Goal: Task Accomplishment & Management: Complete application form

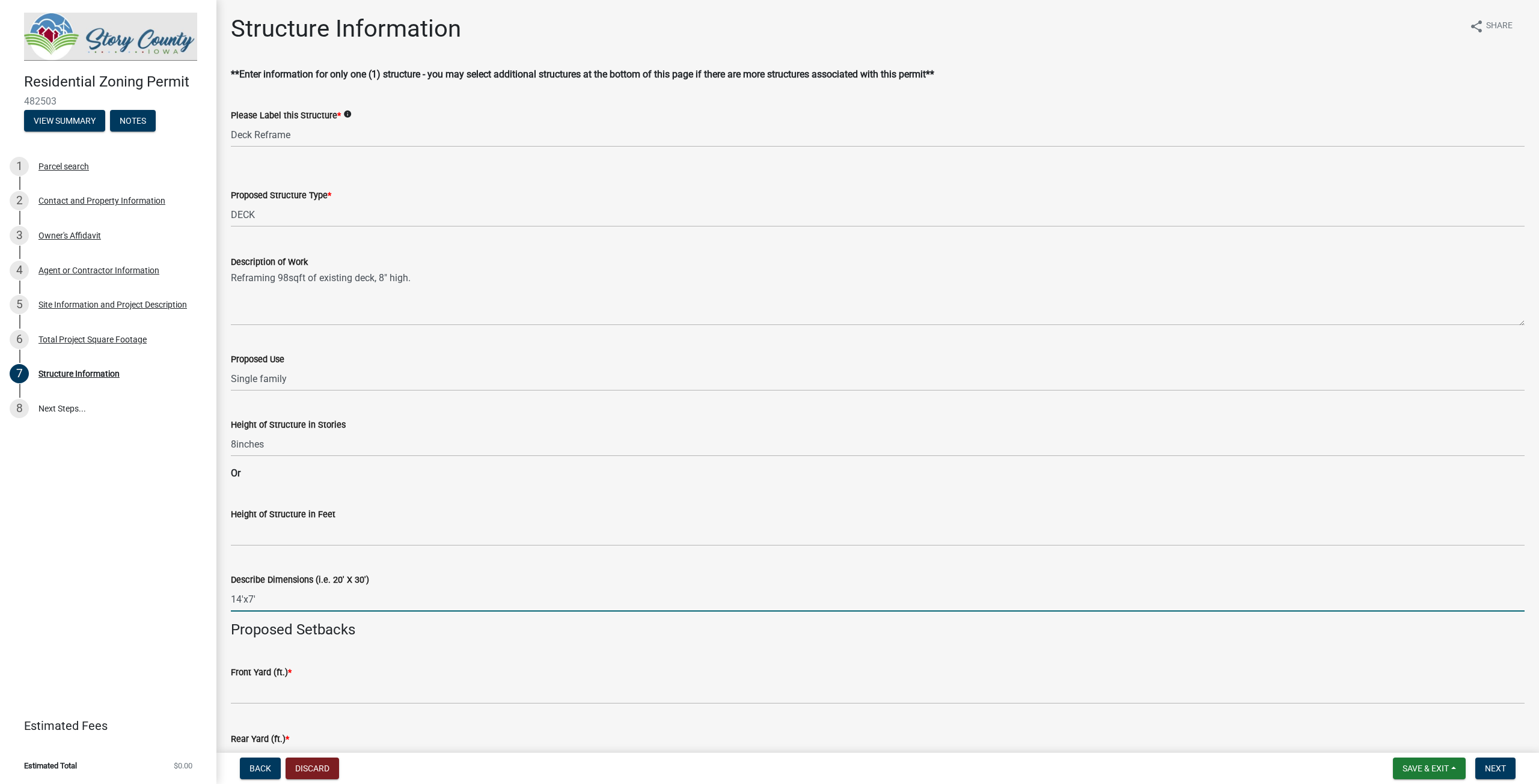
select select "1e4cec4b-5cd2-4ad1-9f76-165b0a5d7ade"
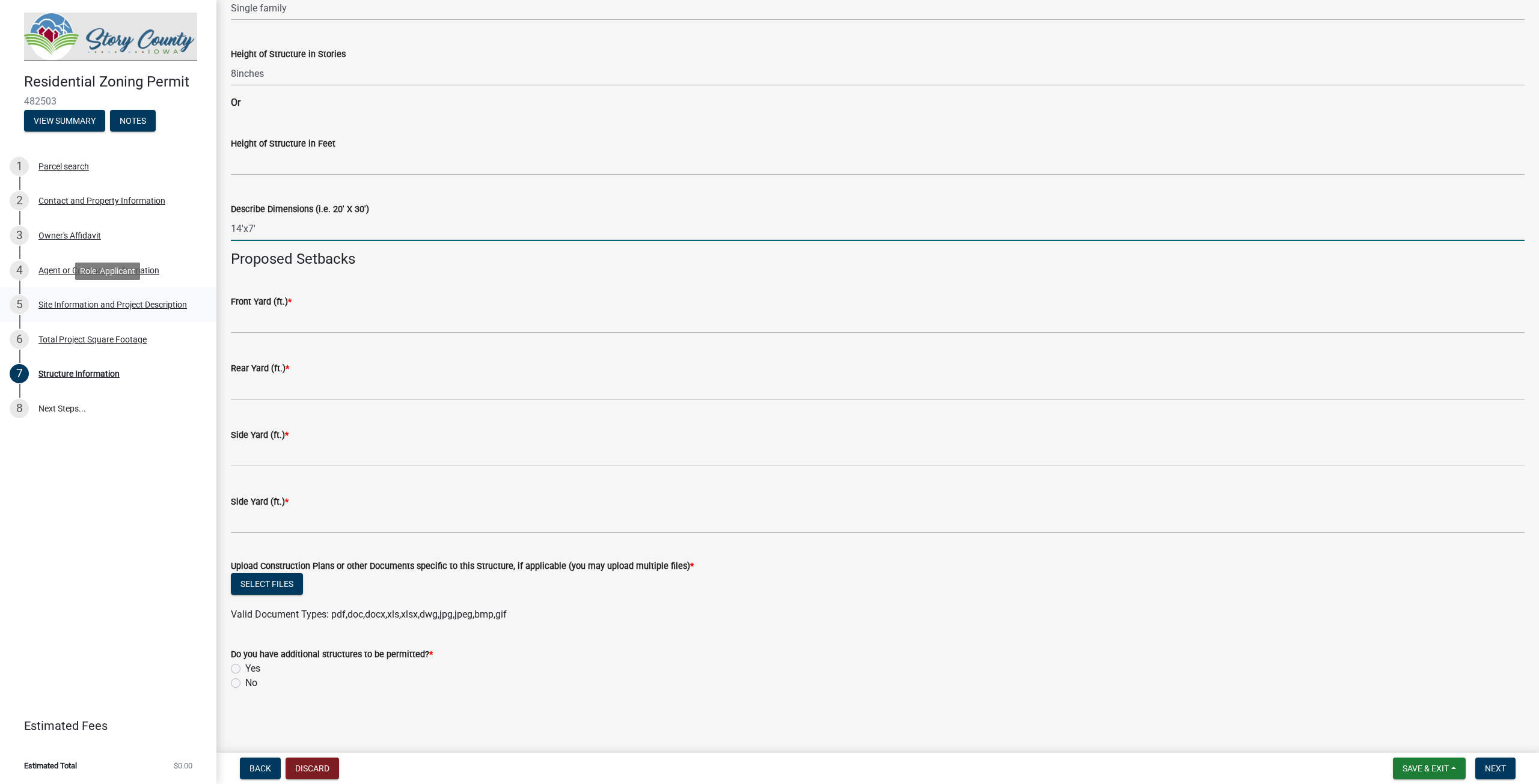
click at [68, 303] on div "Site Information and Project Description" at bounding box center [112, 304] width 148 height 8
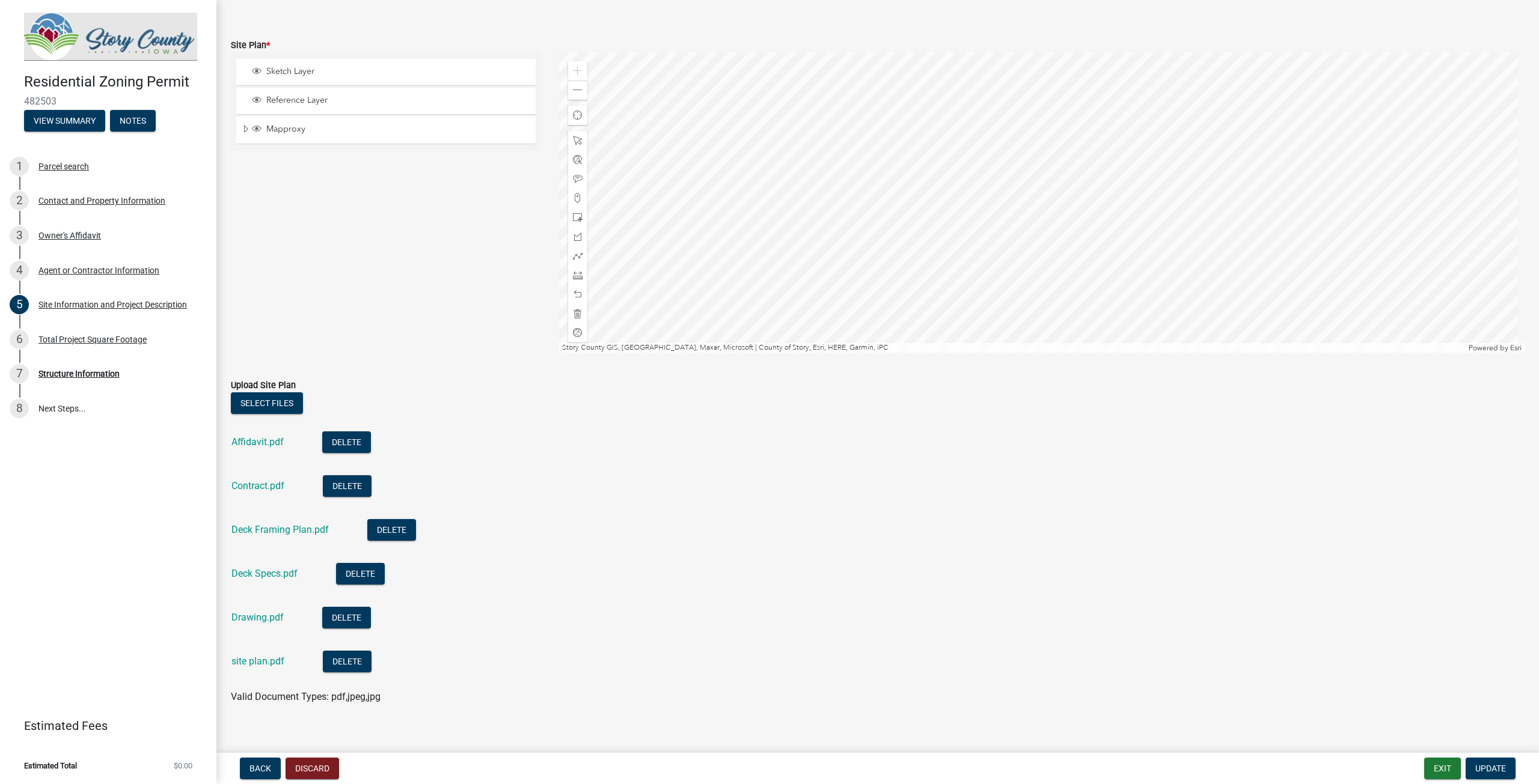
scroll to position [820, 0]
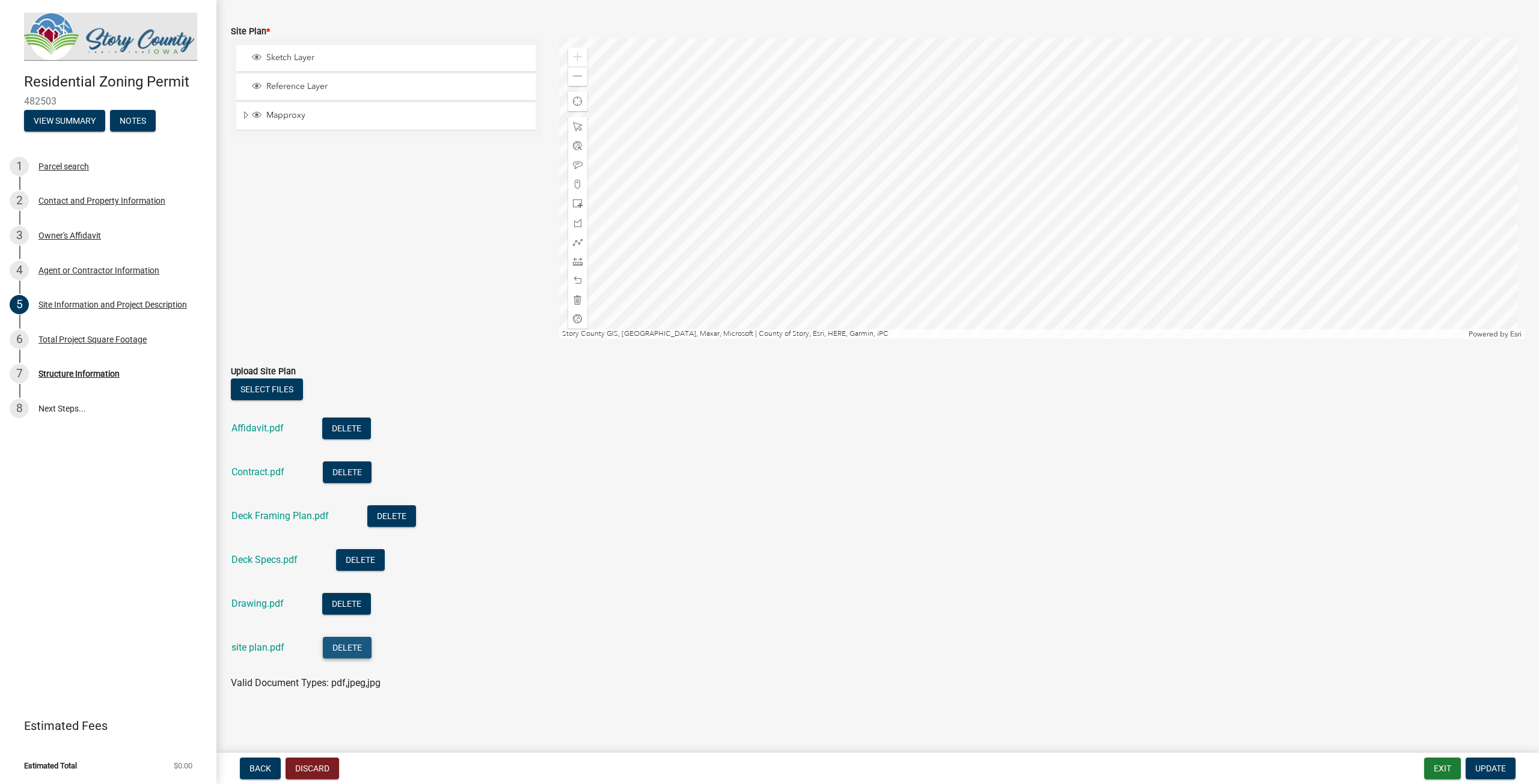
click at [348, 648] on button "Delete" at bounding box center [348, 647] width 49 height 22
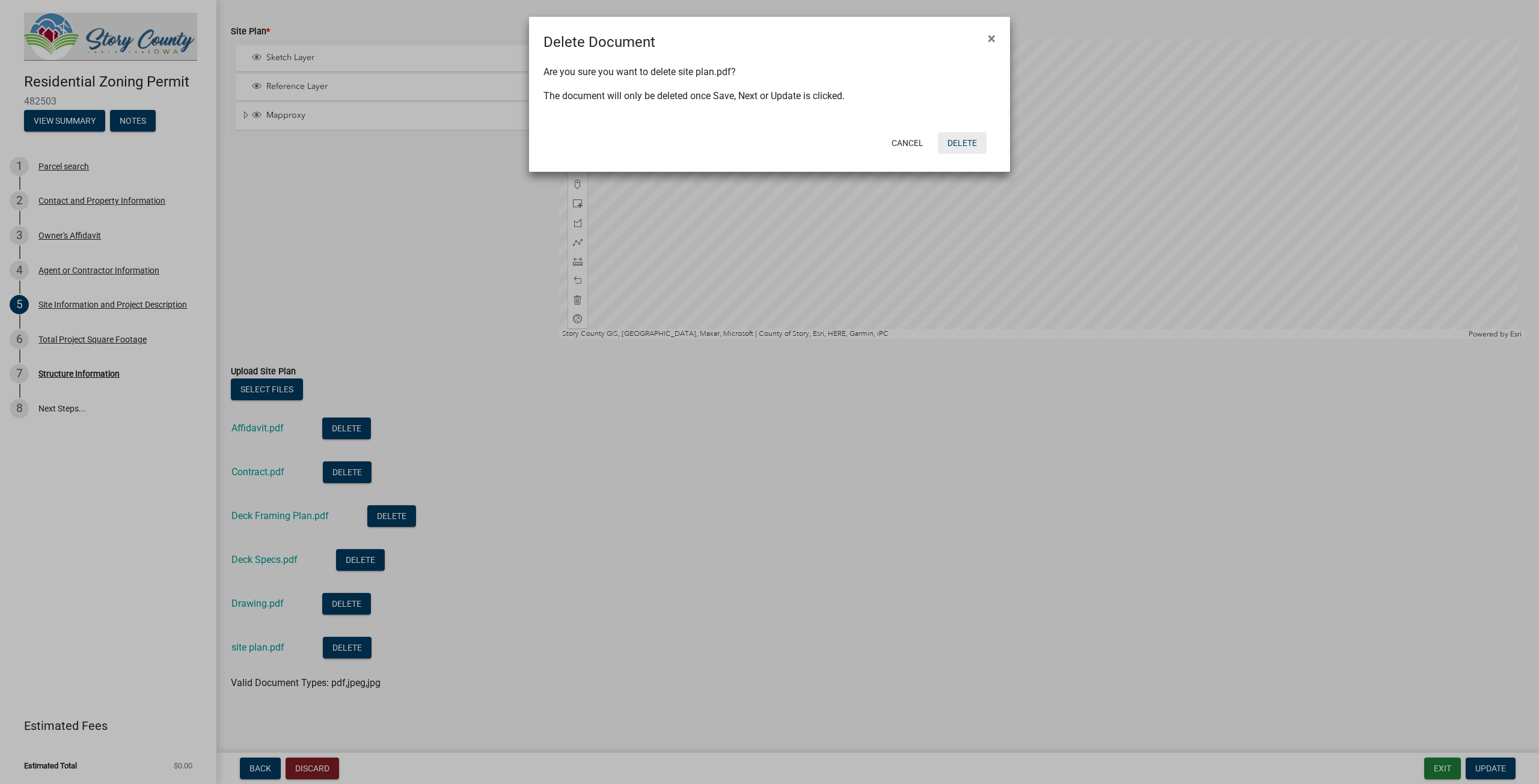
click at [954, 141] on button "Delete" at bounding box center [962, 142] width 49 height 22
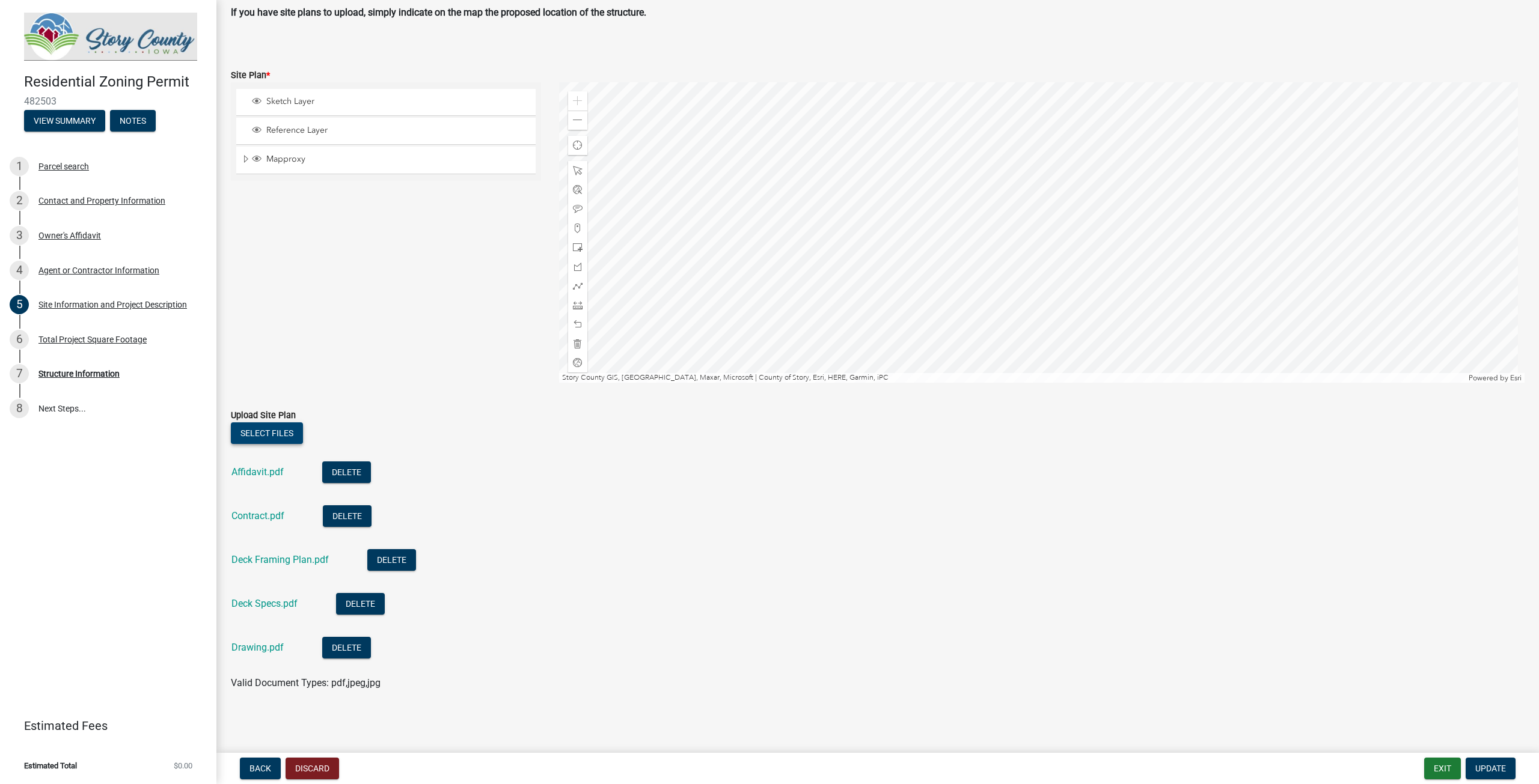
click at [263, 436] on button "Select files" at bounding box center [266, 433] width 72 height 22
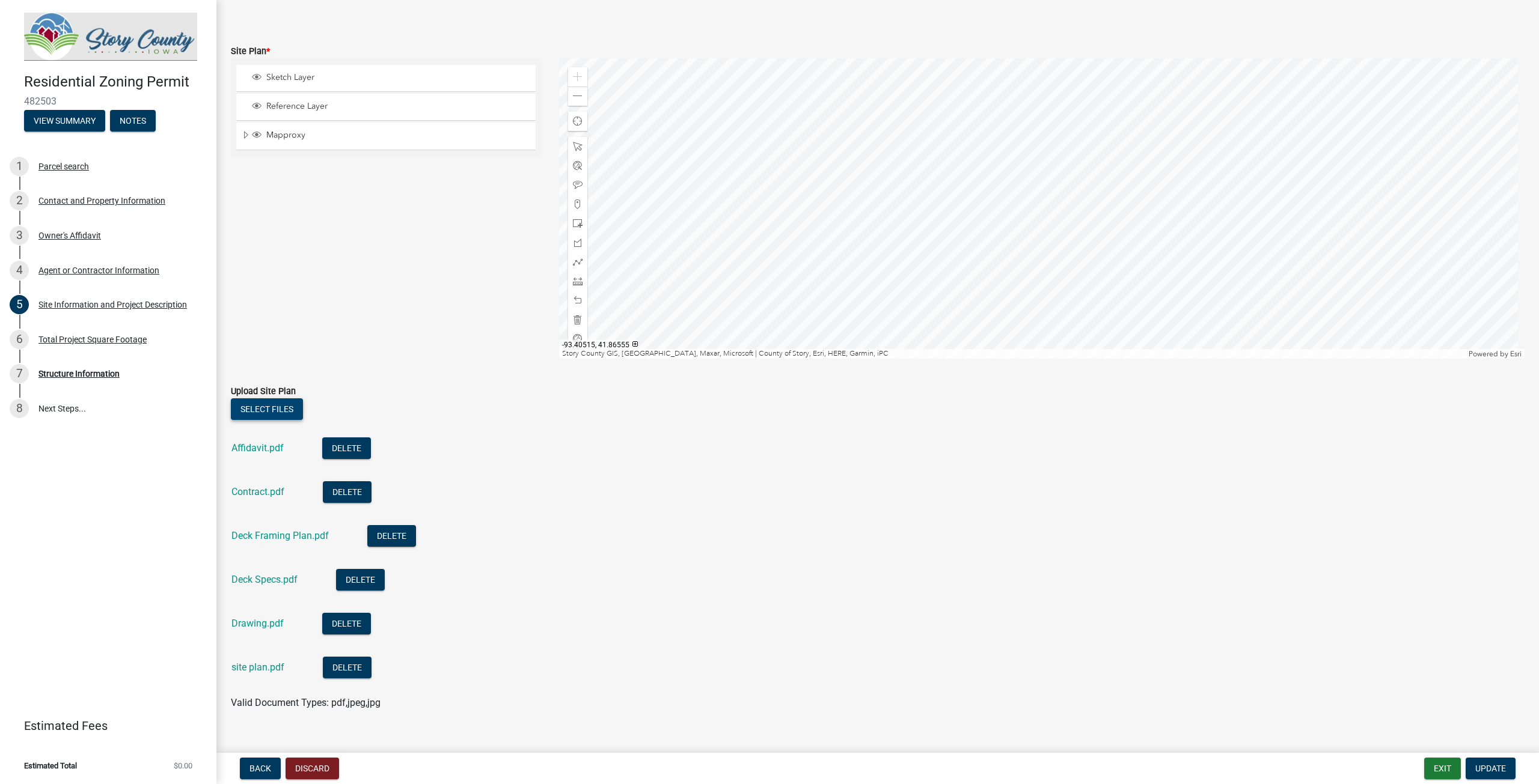
scroll to position [820, 0]
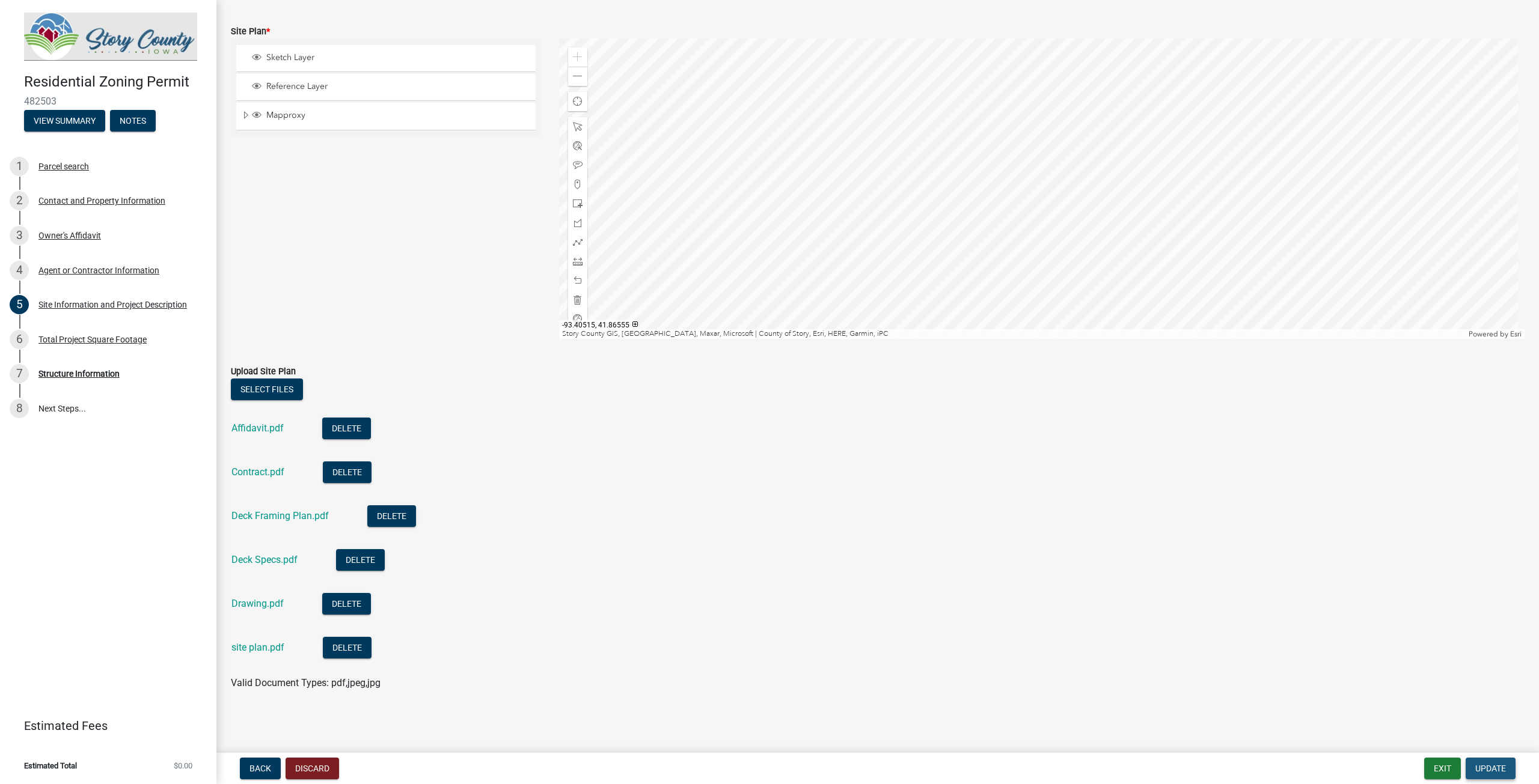
click at [1494, 770] on span "Update" at bounding box center [1490, 769] width 31 height 9
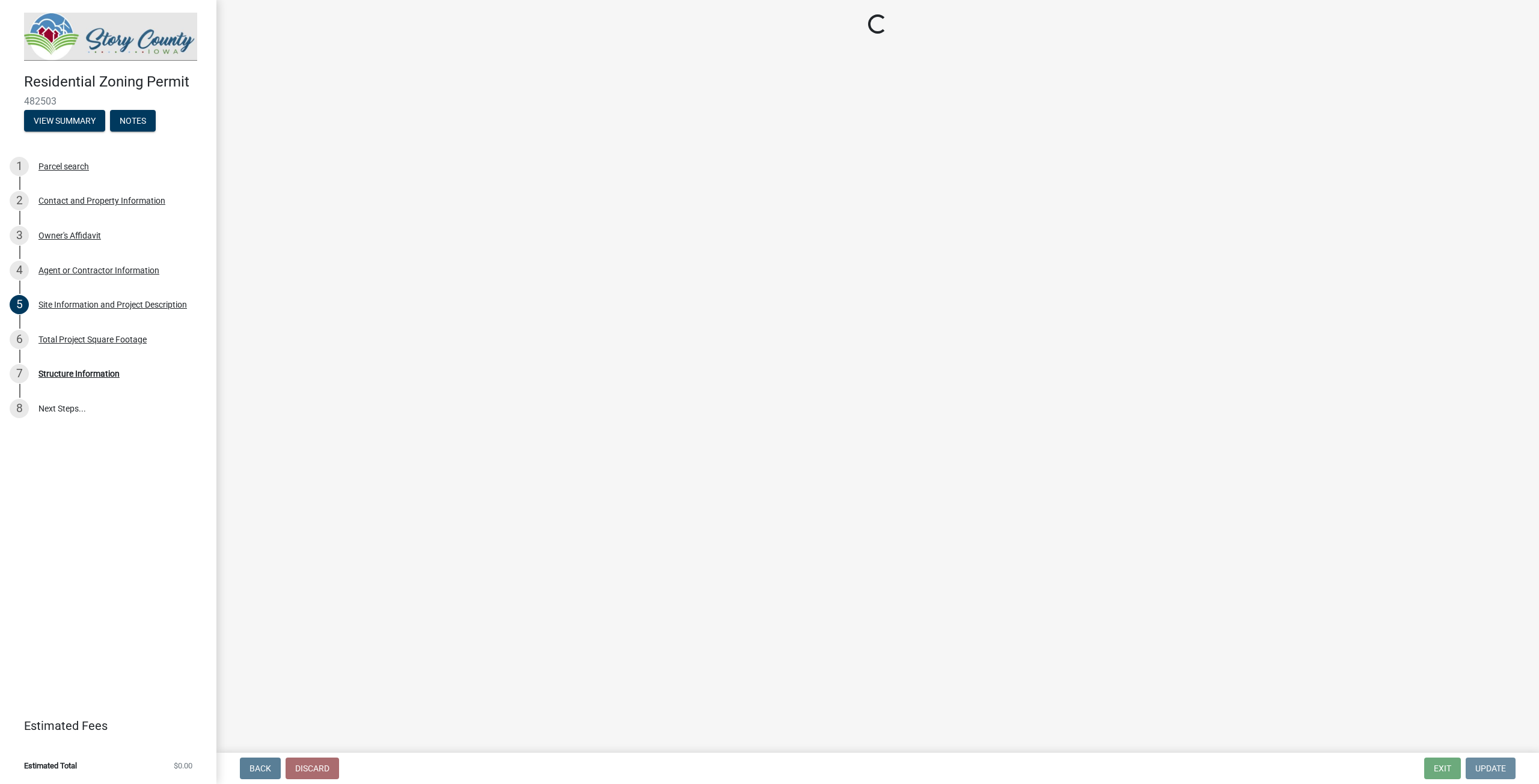
scroll to position [0, 0]
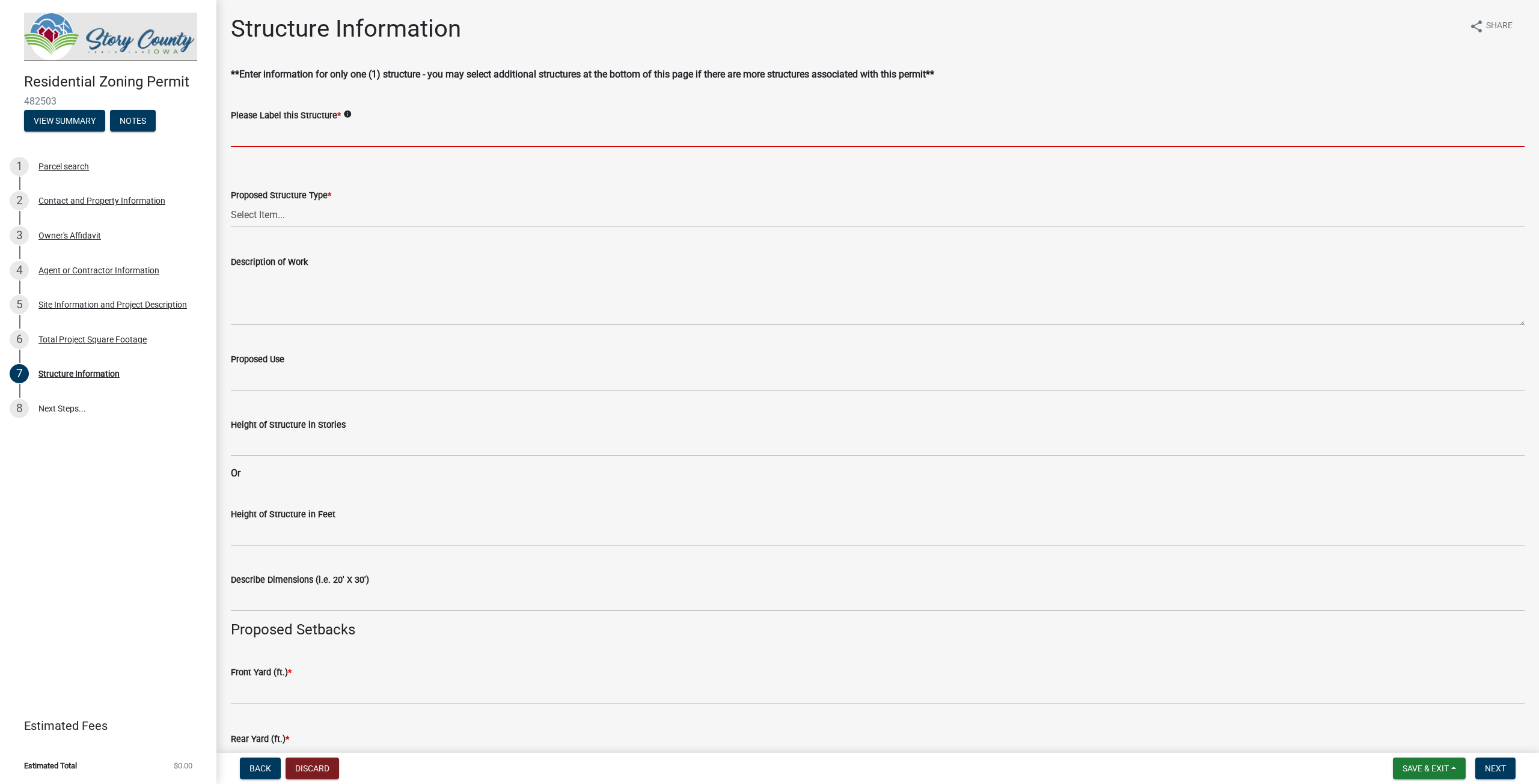
click at [280, 134] on input "Please Label this Structure *" at bounding box center [877, 135] width 1294 height 24
type input "Deck Reframe"
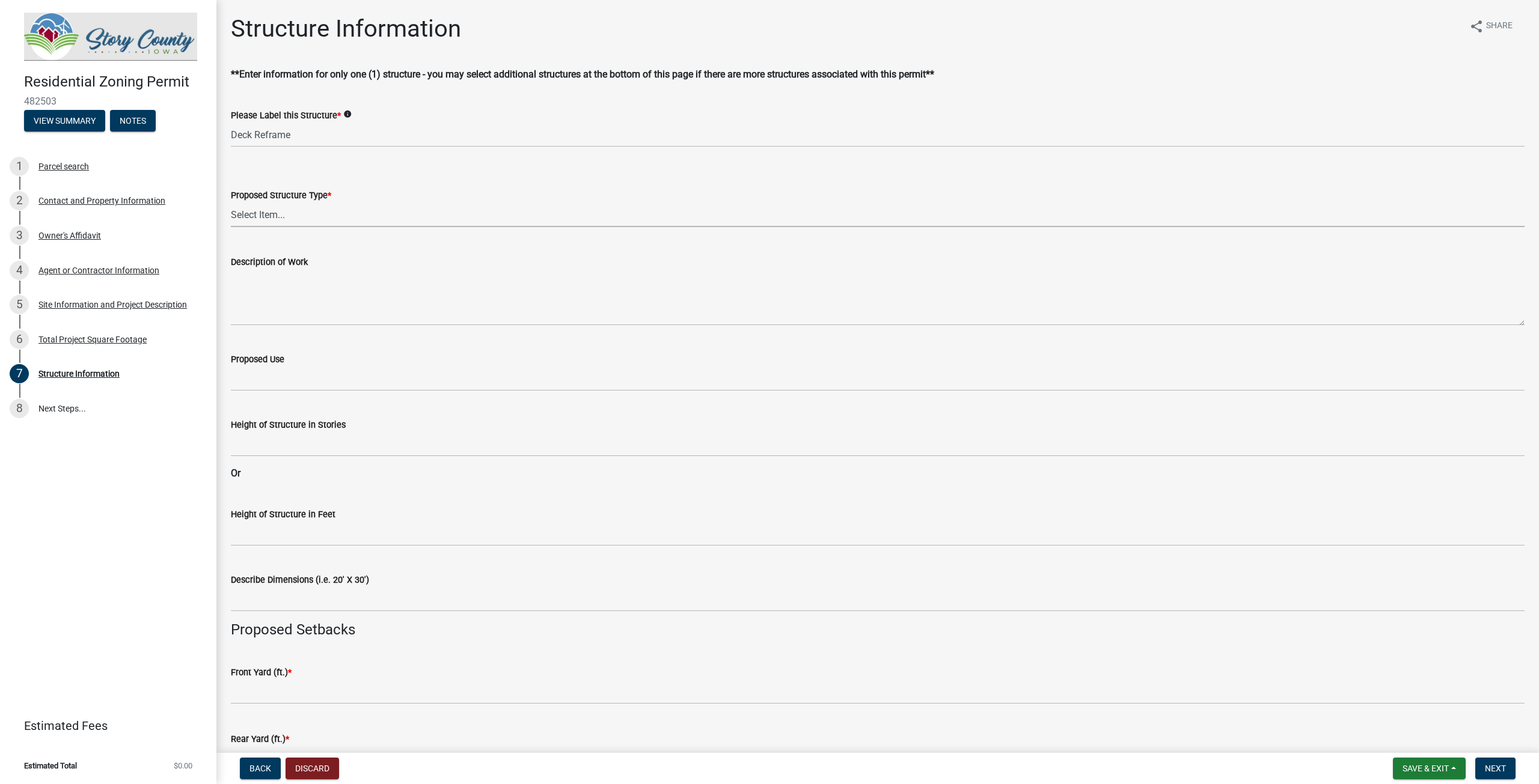
click at [274, 214] on select "Select Item... ACC BLD - ACCESSORY BUILDING ACC BLD ADD - ACCESSORY BUILDING AD…" at bounding box center [877, 214] width 1294 height 24
click at [230, 202] on select "Select Item... ACC BLD - ACCESSORY BUILDING ACC BLD ADD - ACCESSORY BUILDING AD…" at bounding box center [877, 214] width 1294 height 24
select select "1e4cec4b-5cd2-4ad1-9f76-165b0a5d7ade"
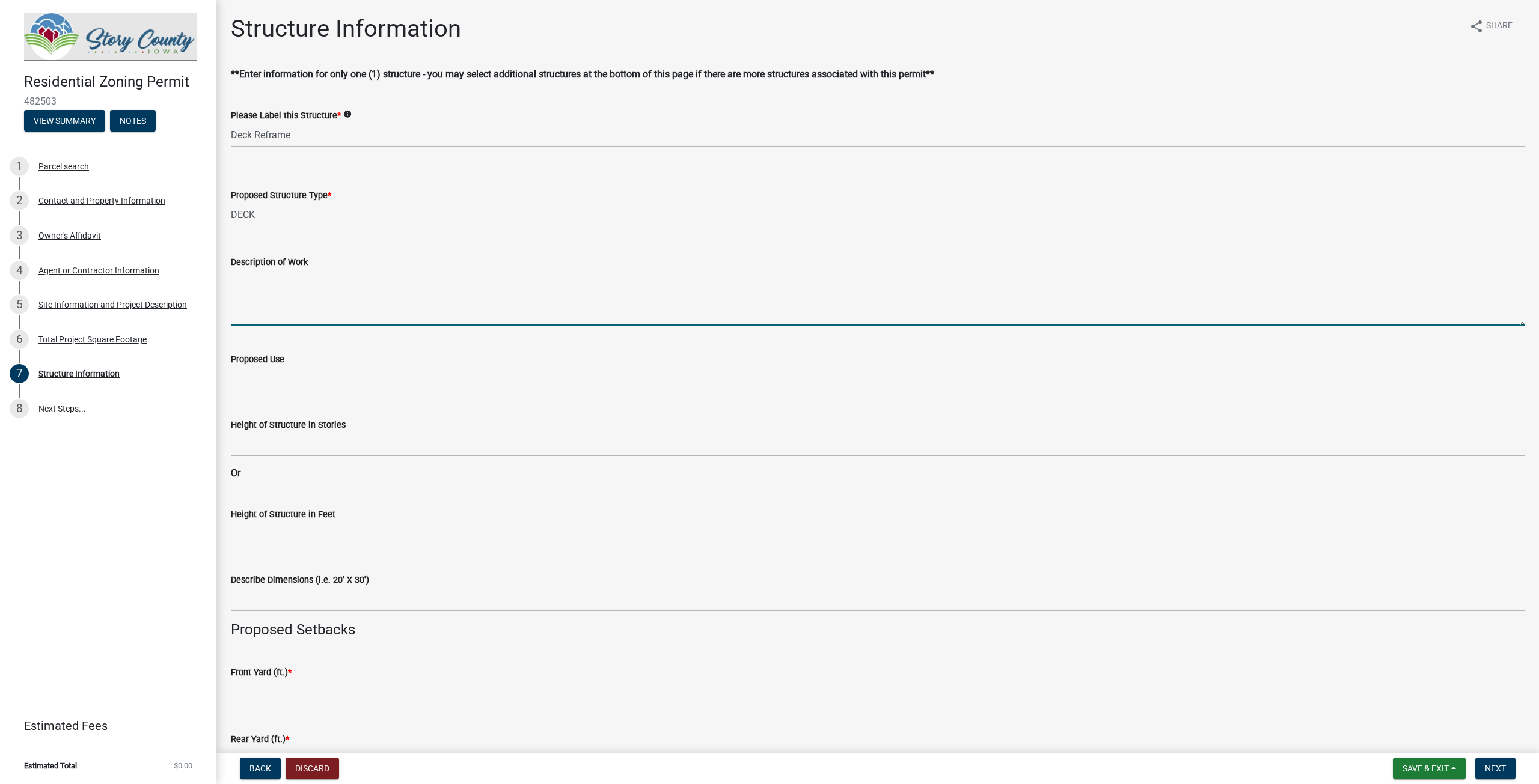
click at [248, 284] on textarea "Description of Work" at bounding box center [877, 297] width 1294 height 56
click at [289, 302] on textarea "Description of Work" at bounding box center [877, 297] width 1294 height 56
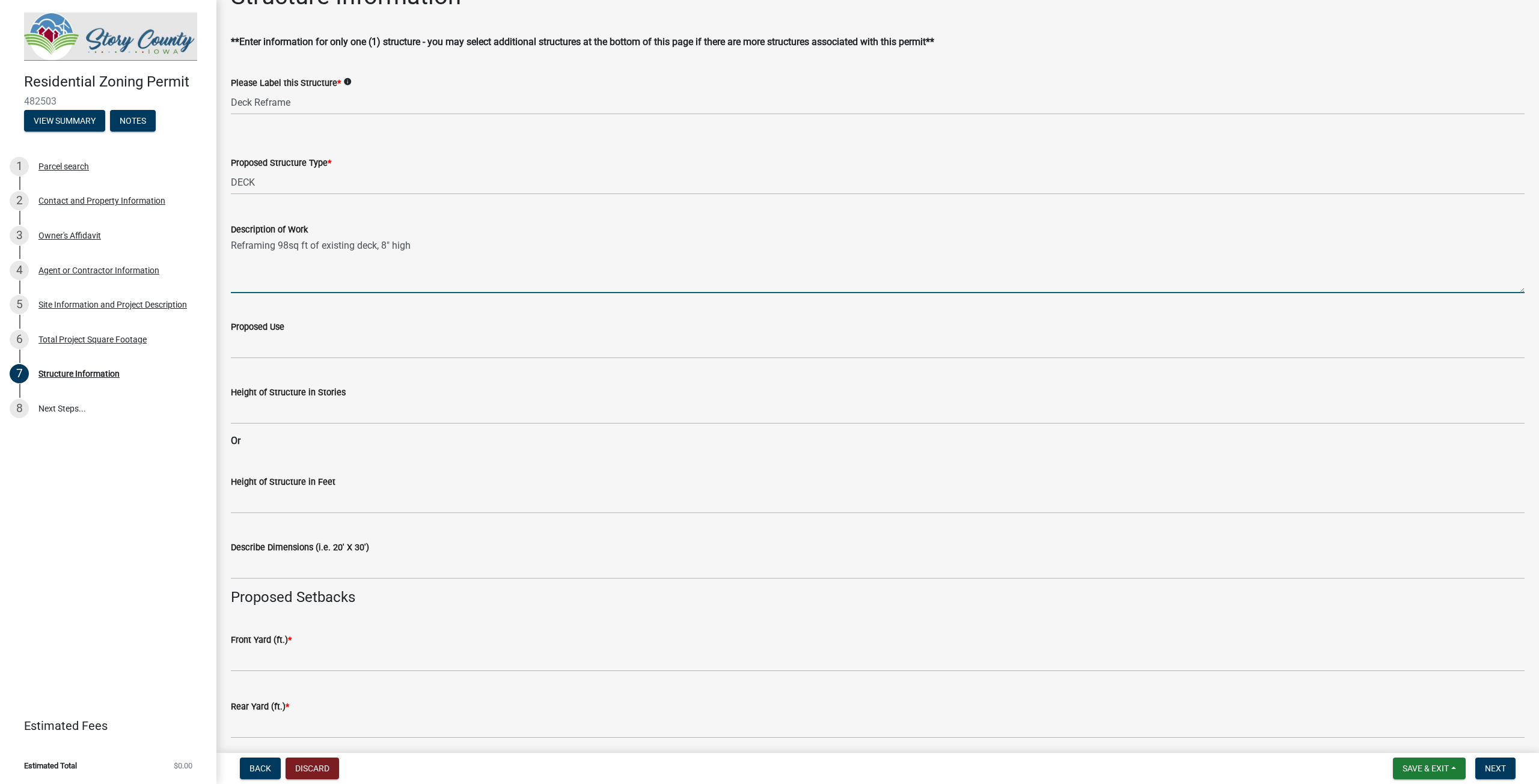
scroll to position [60, 0]
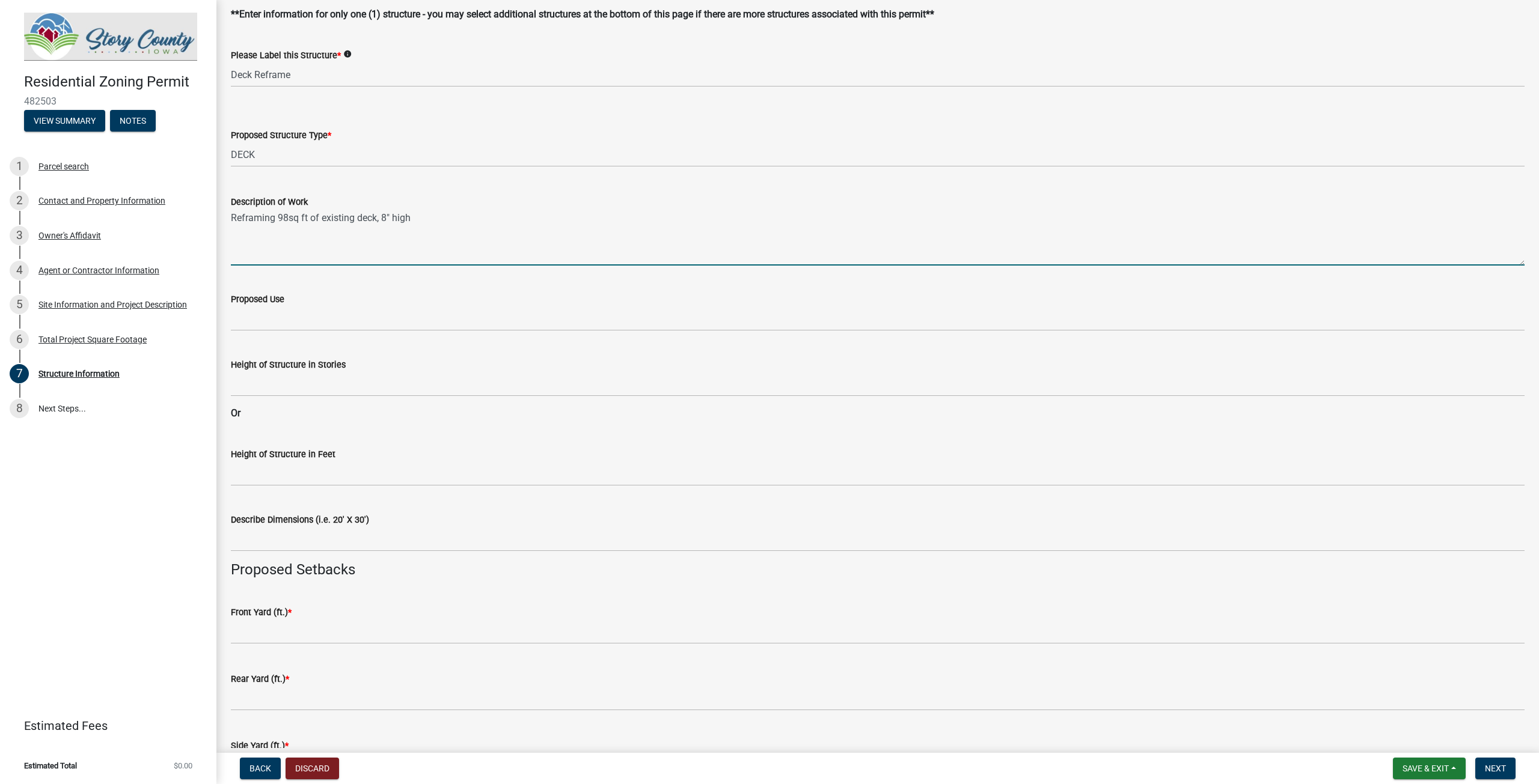
type textarea "Reframing 98sq ft of existing deck, 8" high"
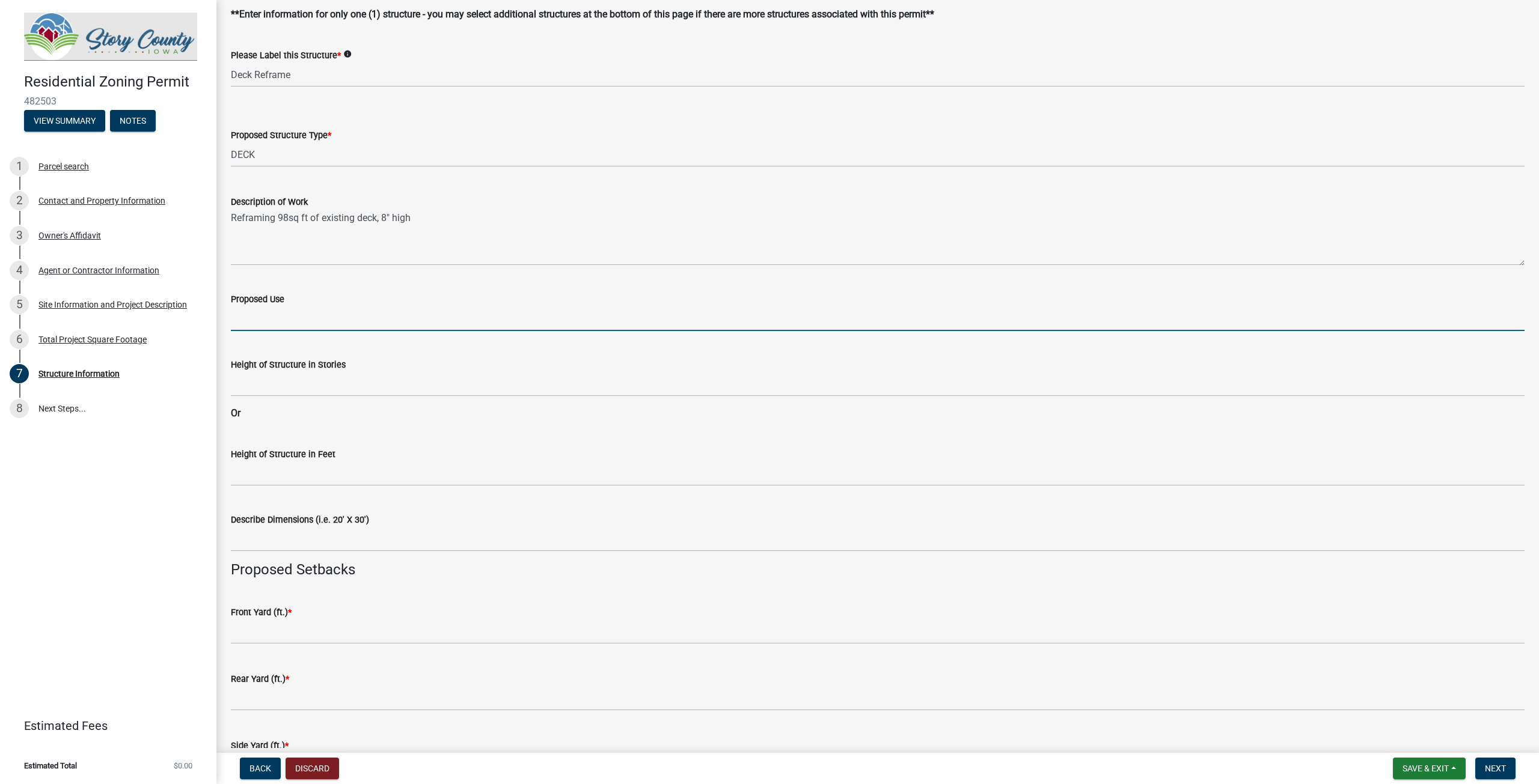
click at [264, 318] on input "Proposed Use" at bounding box center [877, 318] width 1294 height 24
type input "Single family"
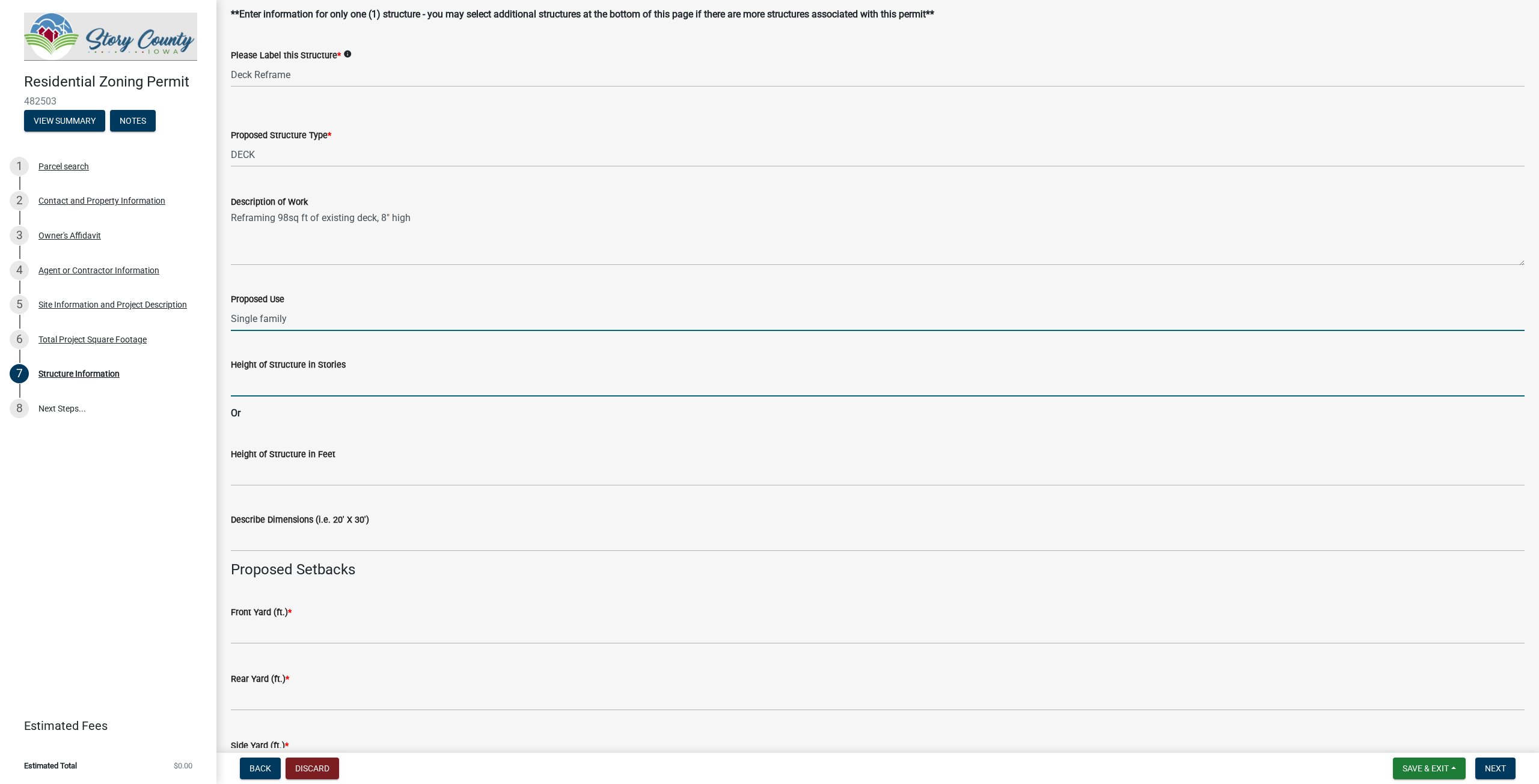
click at [266, 381] on input "Height of Structure in Stories" at bounding box center [877, 384] width 1294 height 24
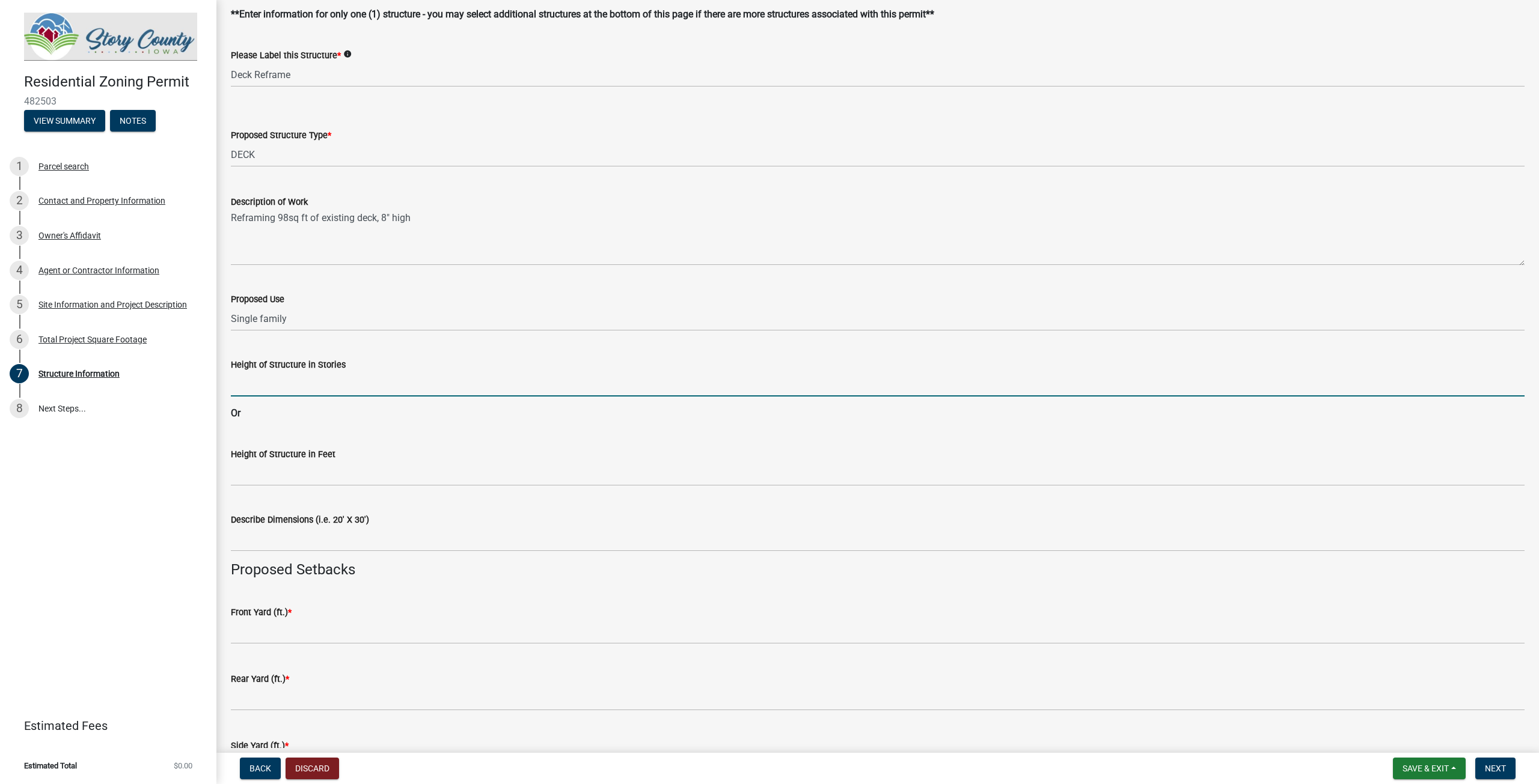
type input "8inches"
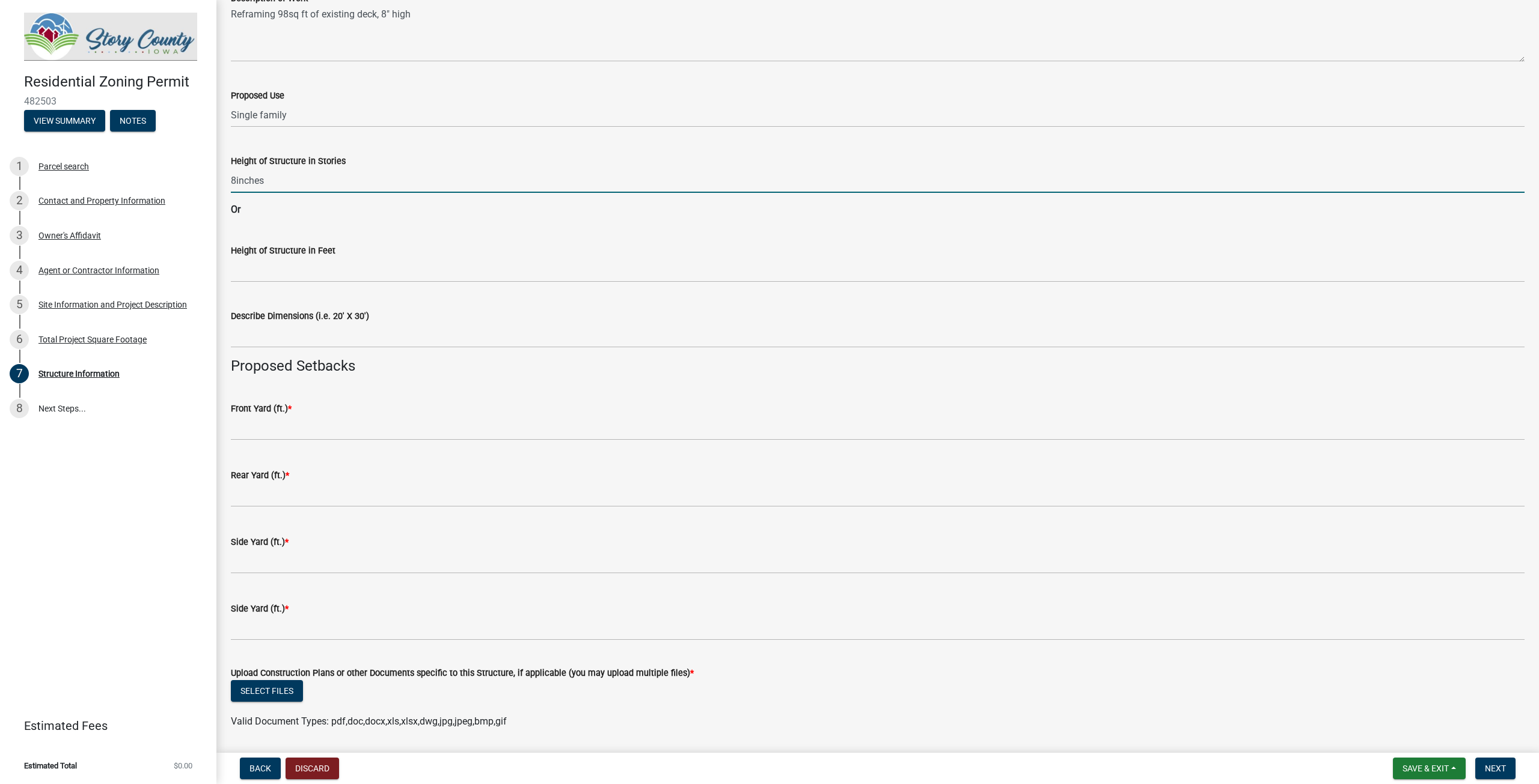
scroll to position [301, 0]
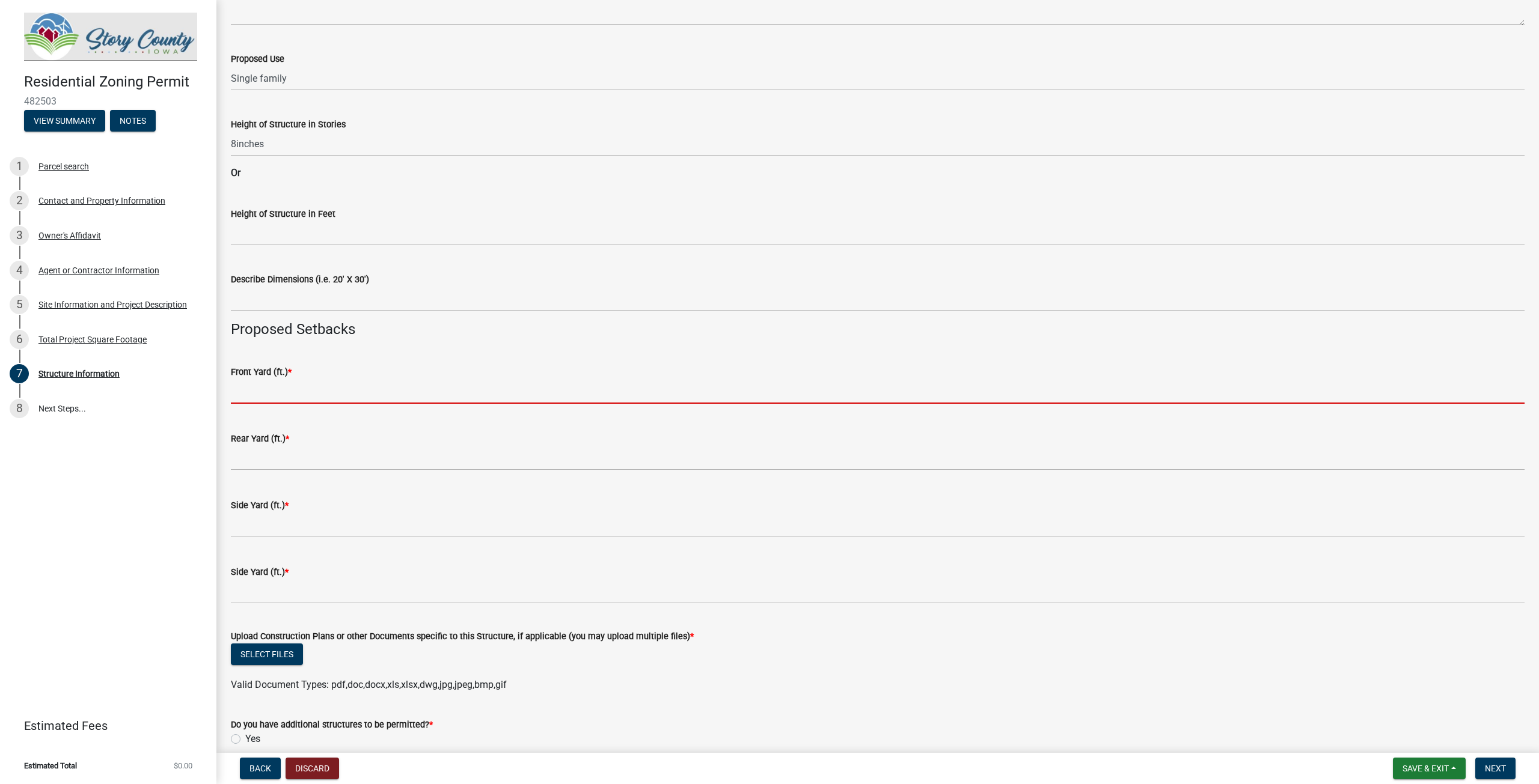
click at [251, 390] on input "text" at bounding box center [877, 392] width 1294 height 24
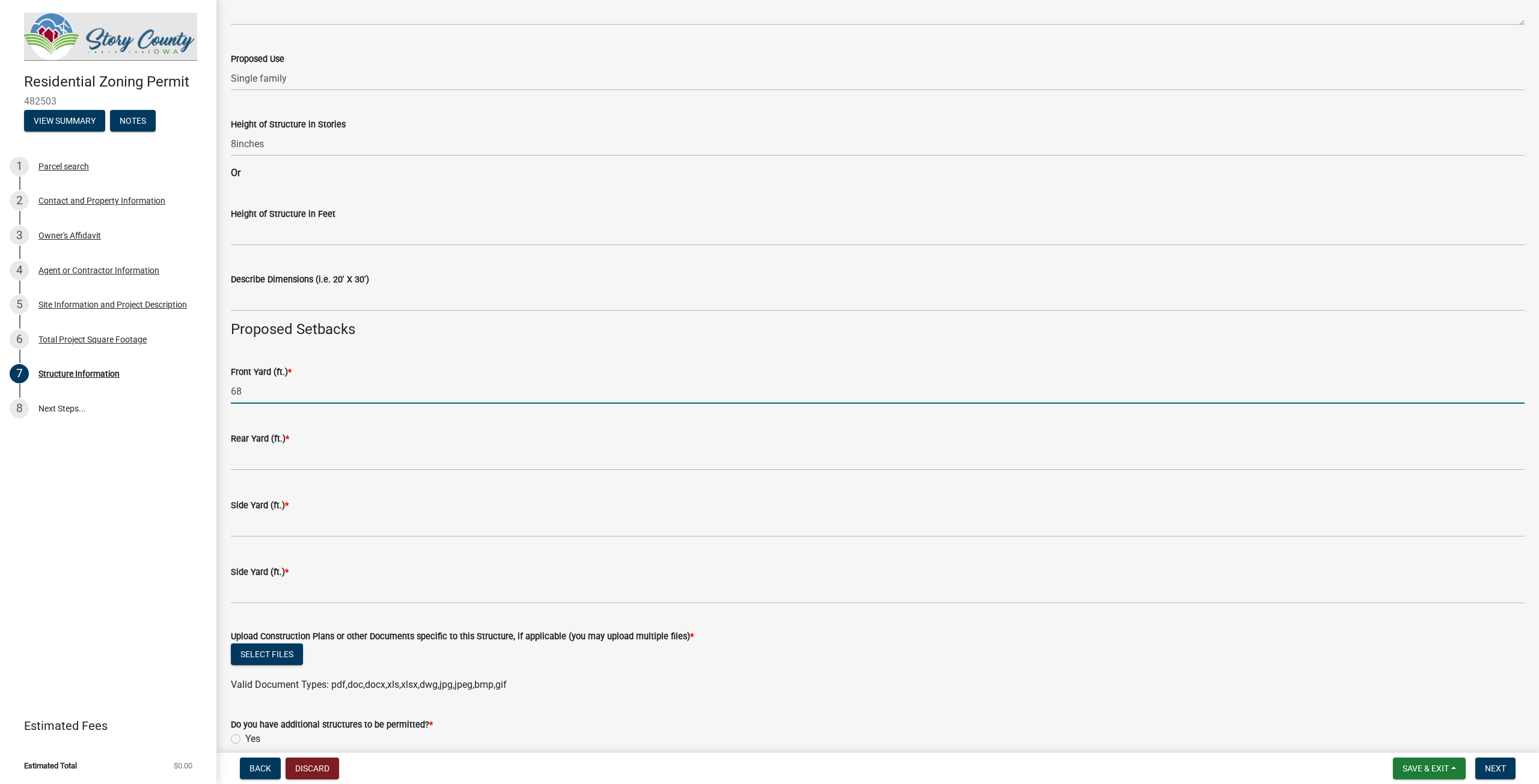
type input "68"
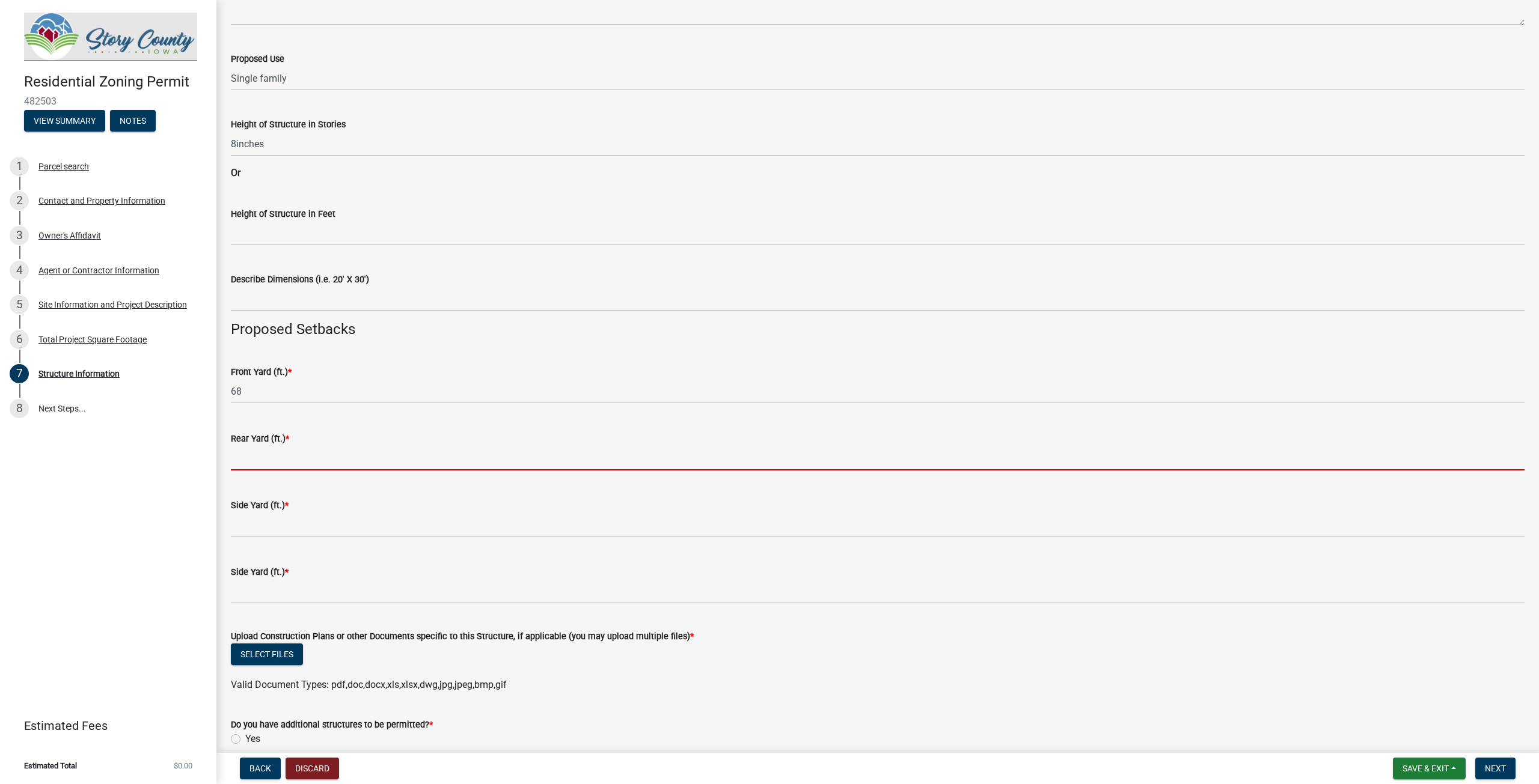
click at [271, 455] on input "text" at bounding box center [877, 458] width 1294 height 24
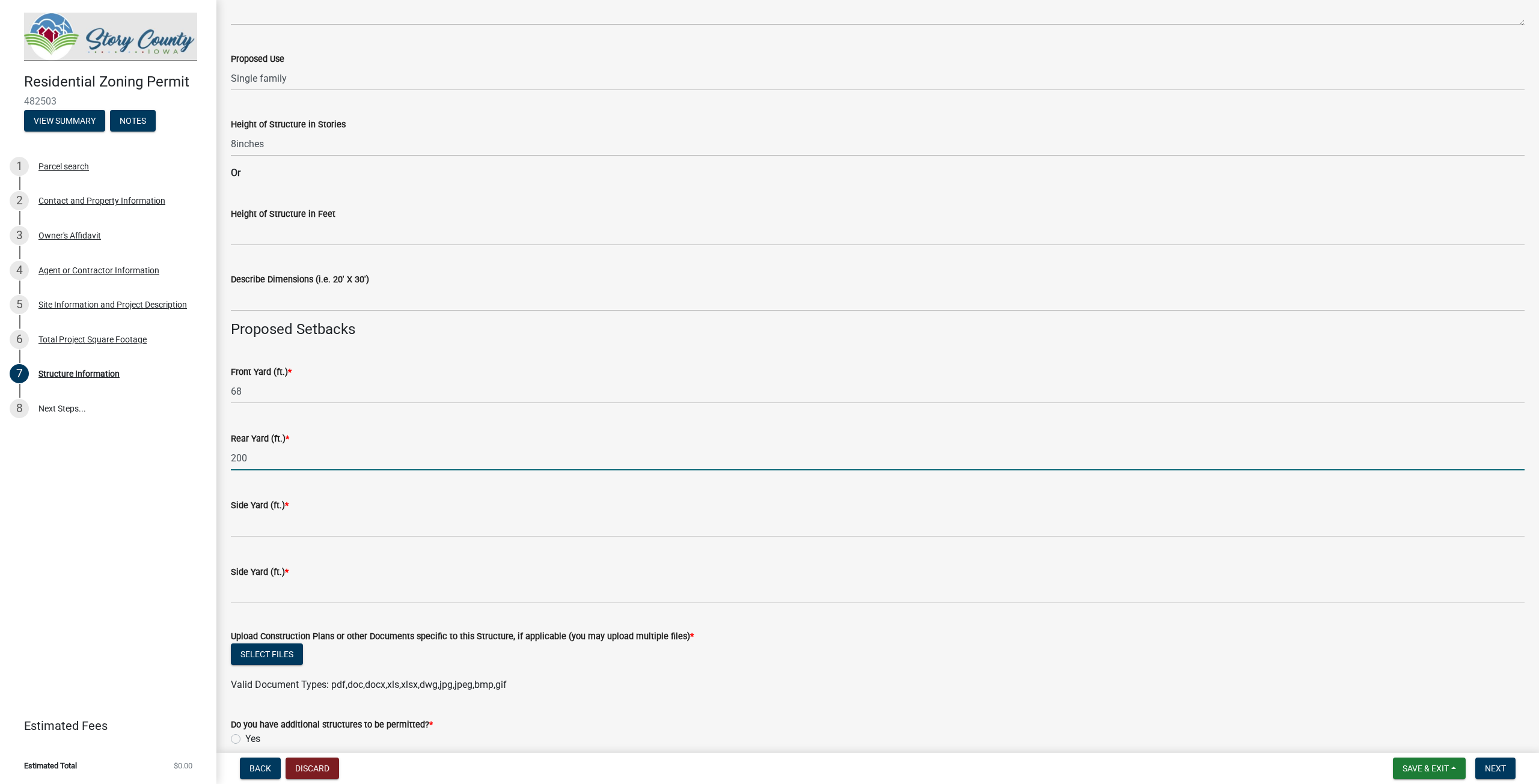
type input "200"
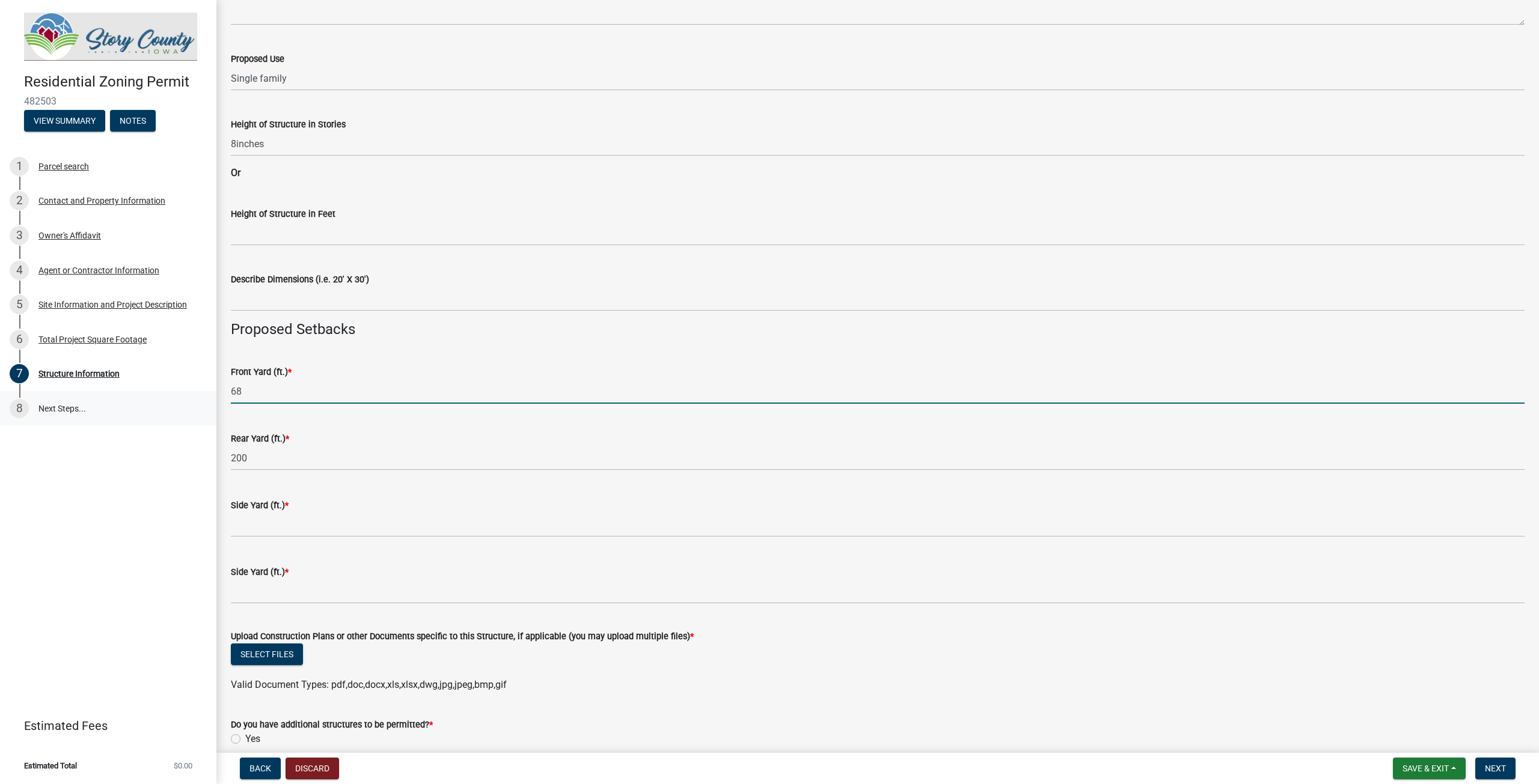
drag, startPoint x: 261, startPoint y: 388, endPoint x: 205, endPoint y: 392, distance: 56.1
click at [205, 392] on div "Residential Zoning Permit 482503 View Summary Notes 1 Parcel search 2 Contact a…" at bounding box center [769, 392] width 1539 height 784
type input "273"
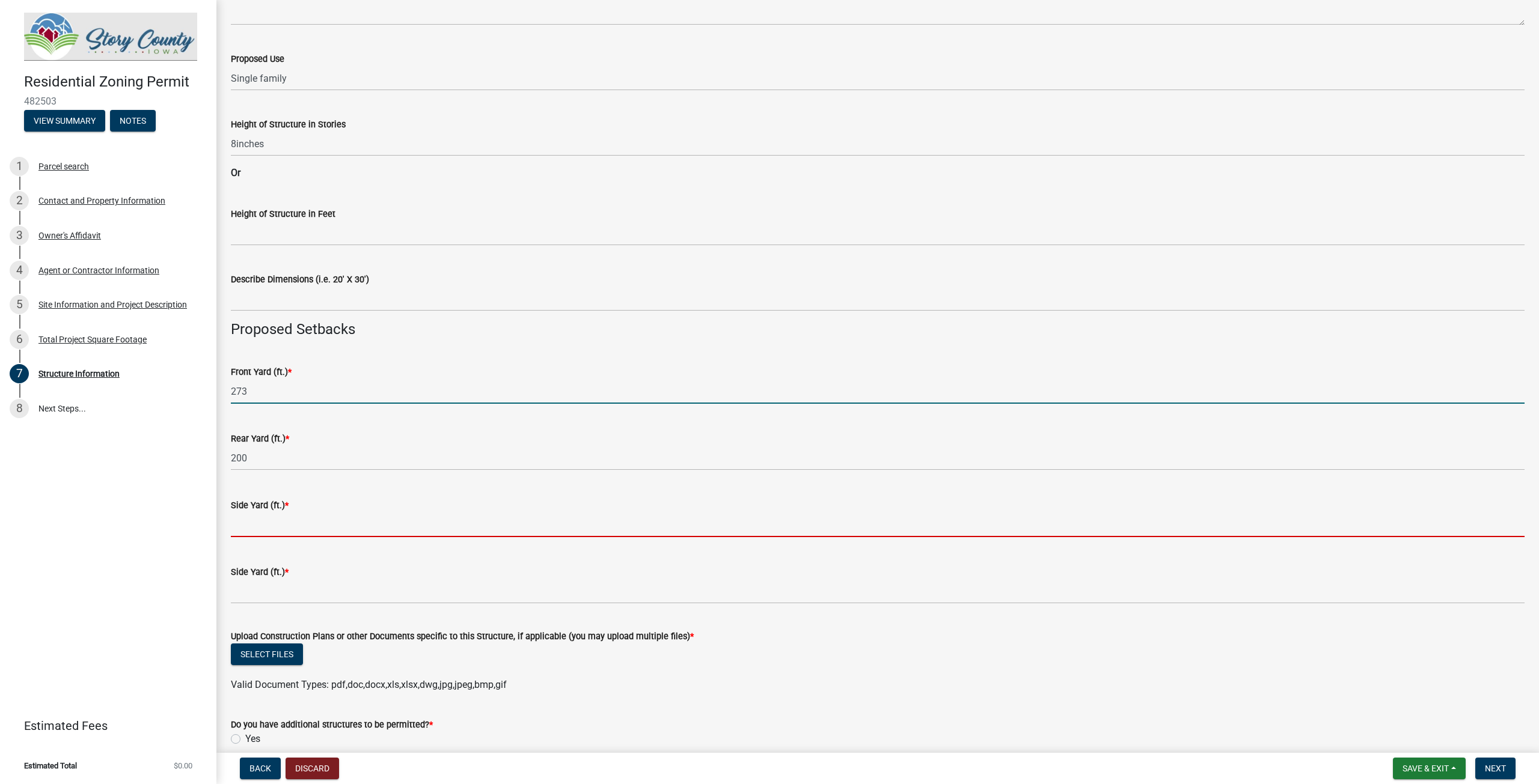
click at [242, 519] on input "text" at bounding box center [877, 525] width 1294 height 24
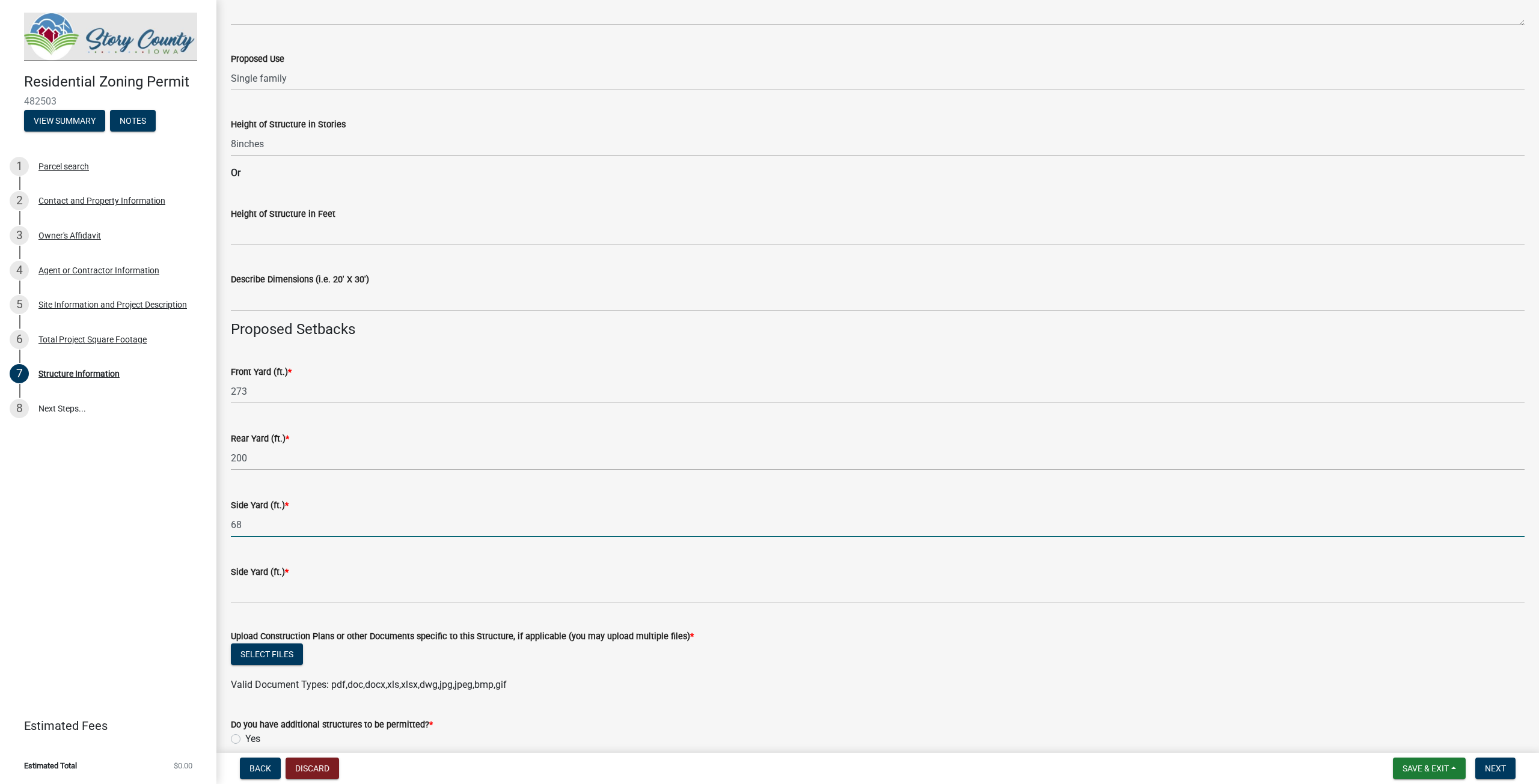
type input "68"
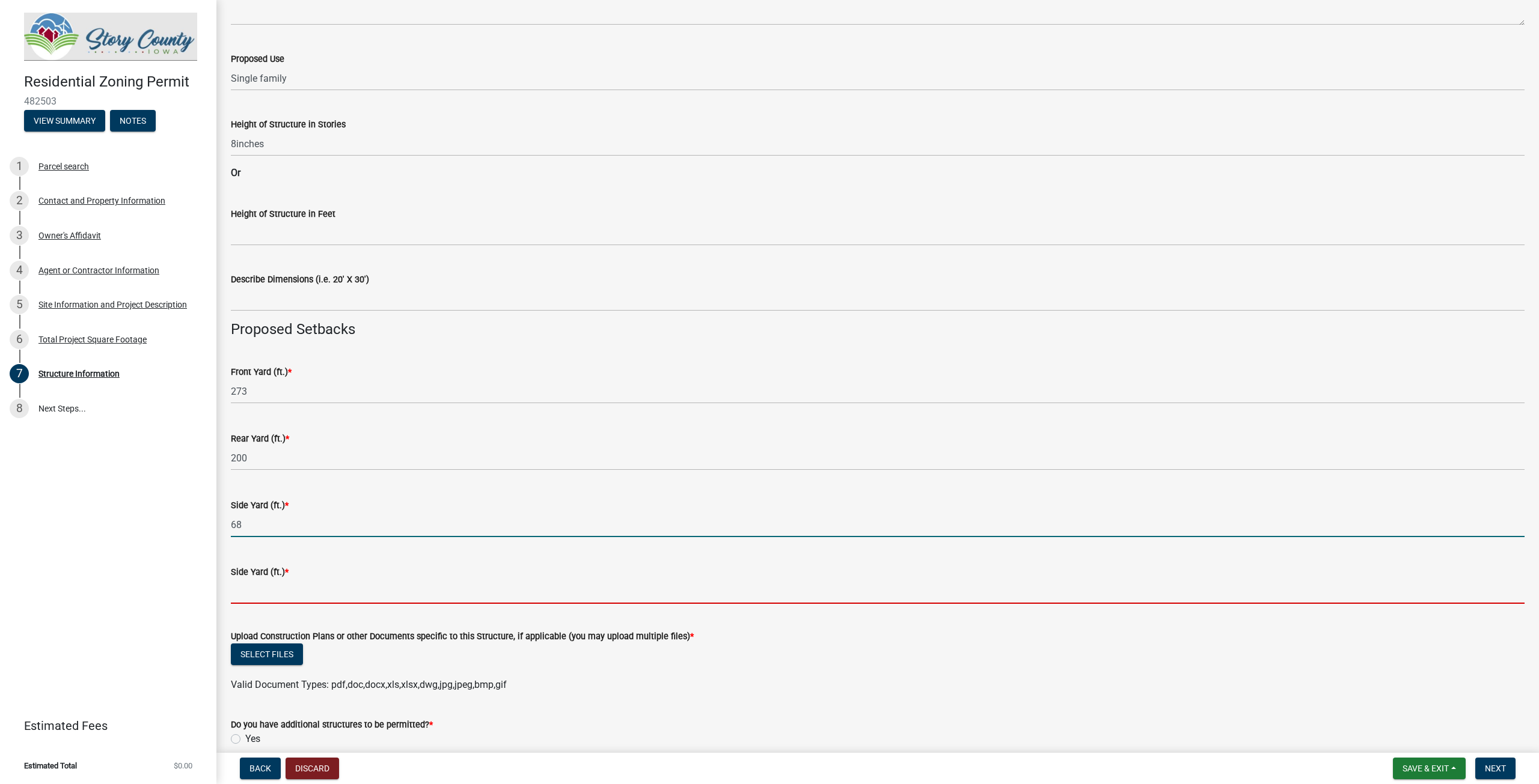
click at [254, 586] on input "text" at bounding box center [877, 592] width 1294 height 24
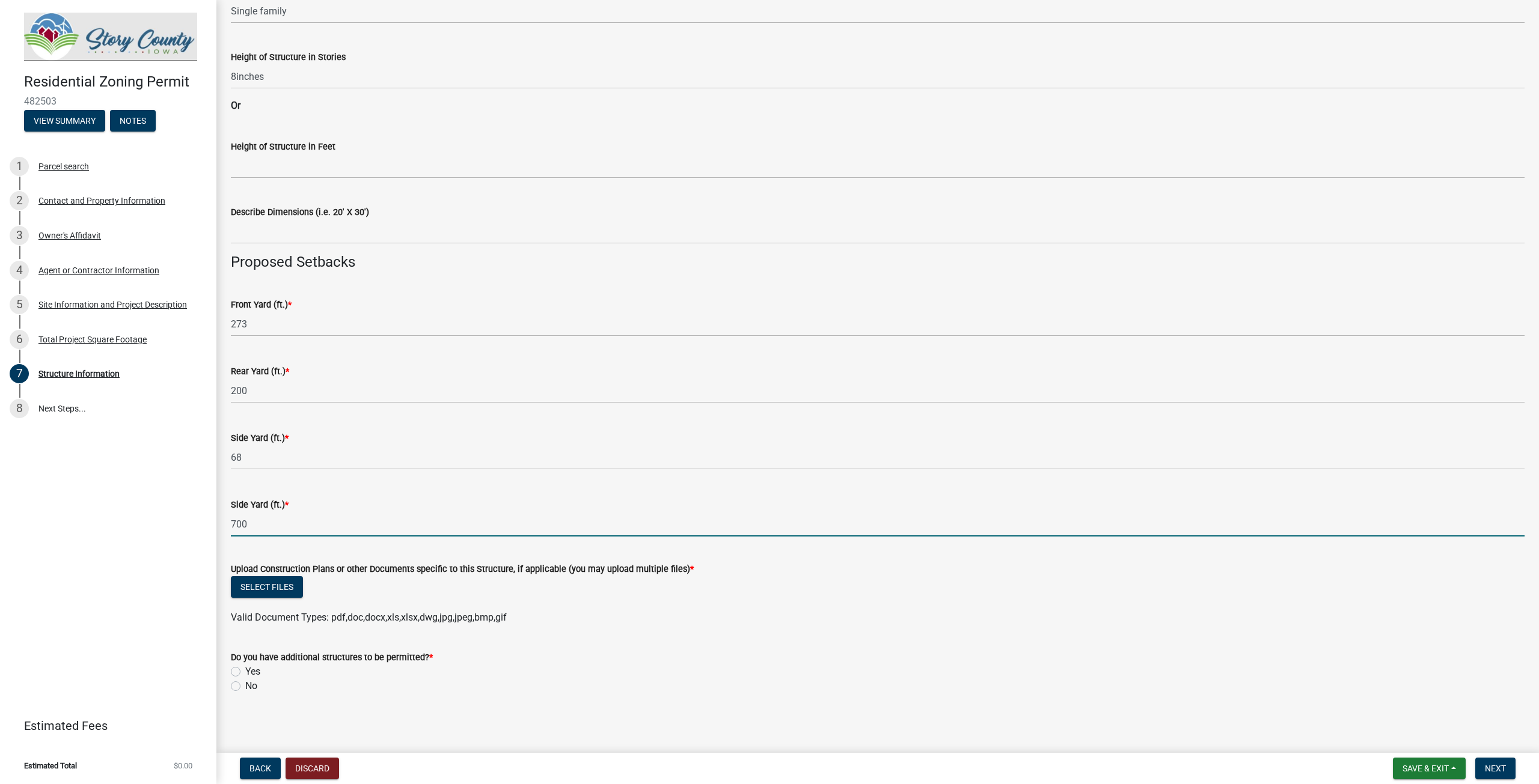
scroll to position [371, 0]
type input "700"
click at [294, 582] on button "Select files" at bounding box center [266, 584] width 72 height 22
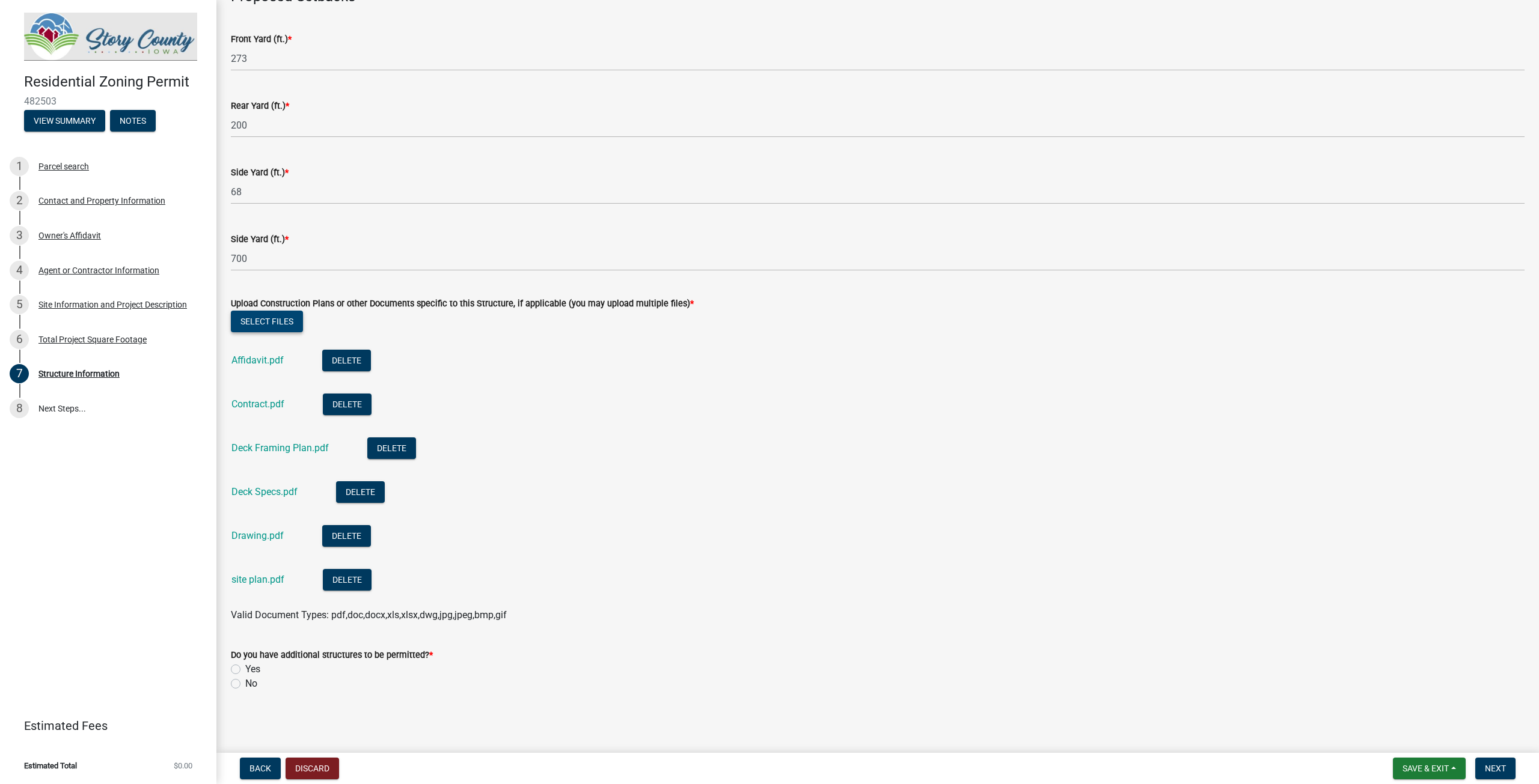
scroll to position [634, 0]
click at [254, 324] on button "Select files" at bounding box center [266, 320] width 72 height 22
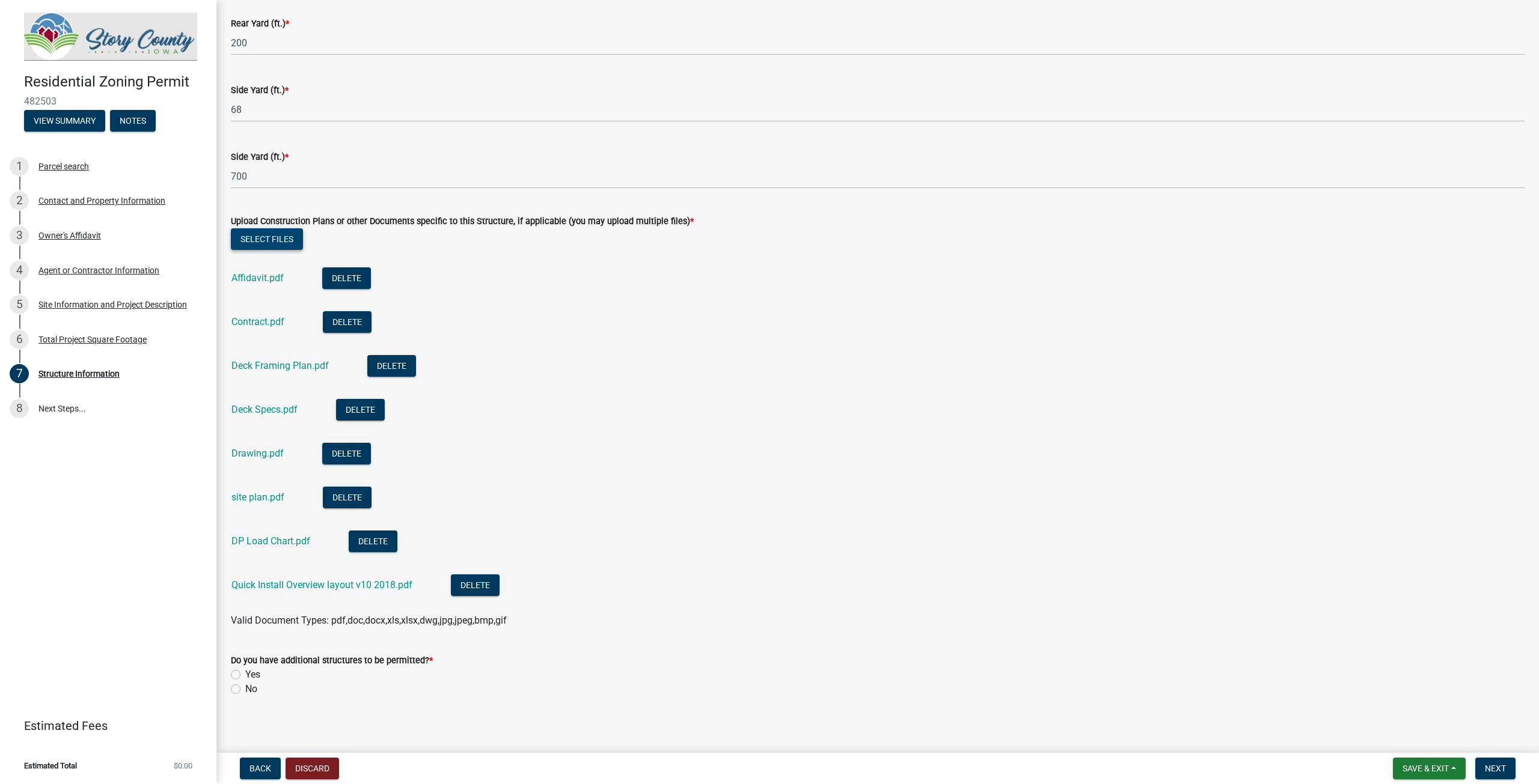
scroll to position [722, 0]
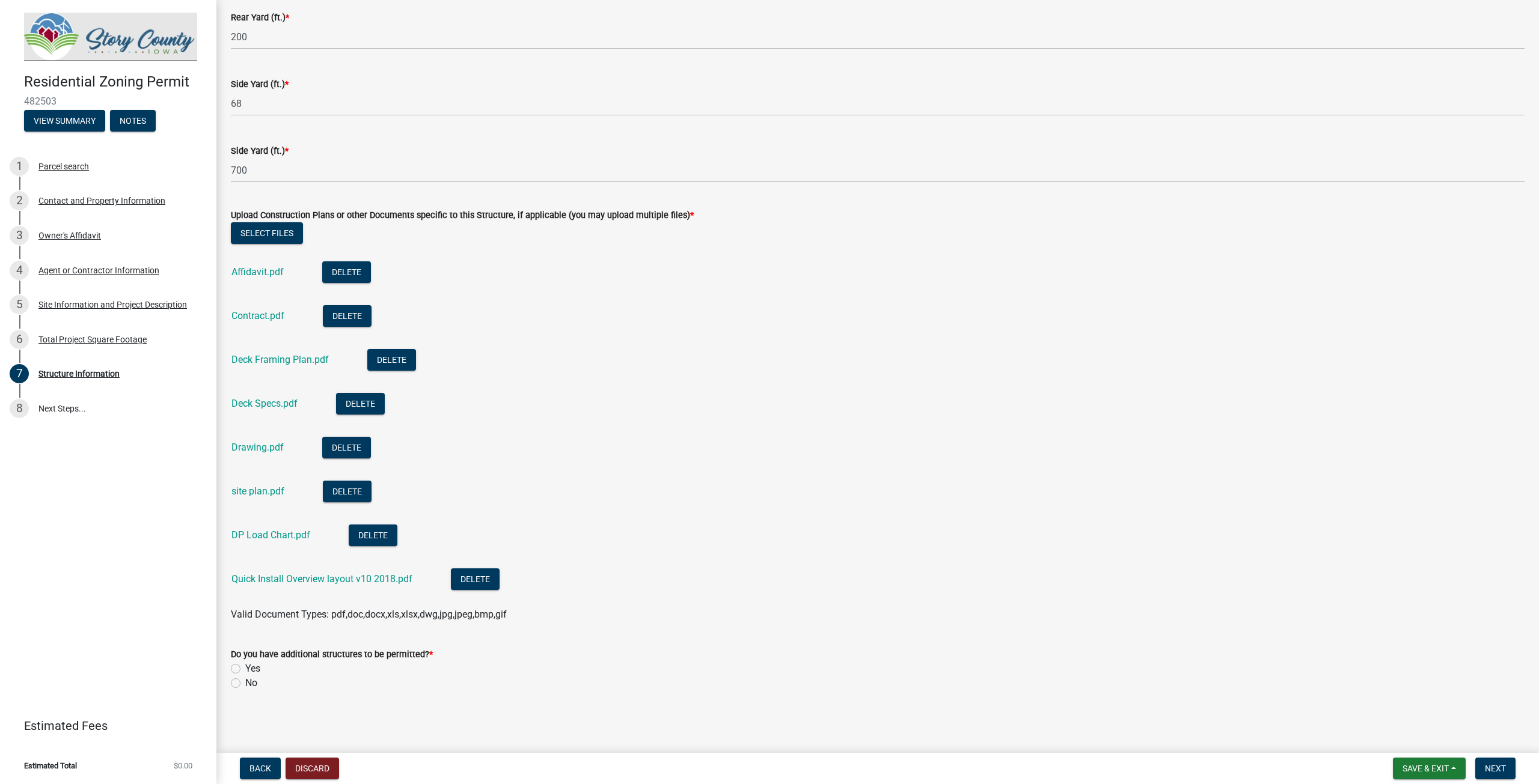
click at [245, 681] on label "No" at bounding box center [251, 683] width 12 height 14
click at [245, 681] on input "No" at bounding box center [249, 680] width 7 height 7
radio input "true"
drag, startPoint x: 1495, startPoint y: 775, endPoint x: 1452, endPoint y: 702, distance: 84.7
click at [1495, 774] on button "Next" at bounding box center [1495, 768] width 40 height 22
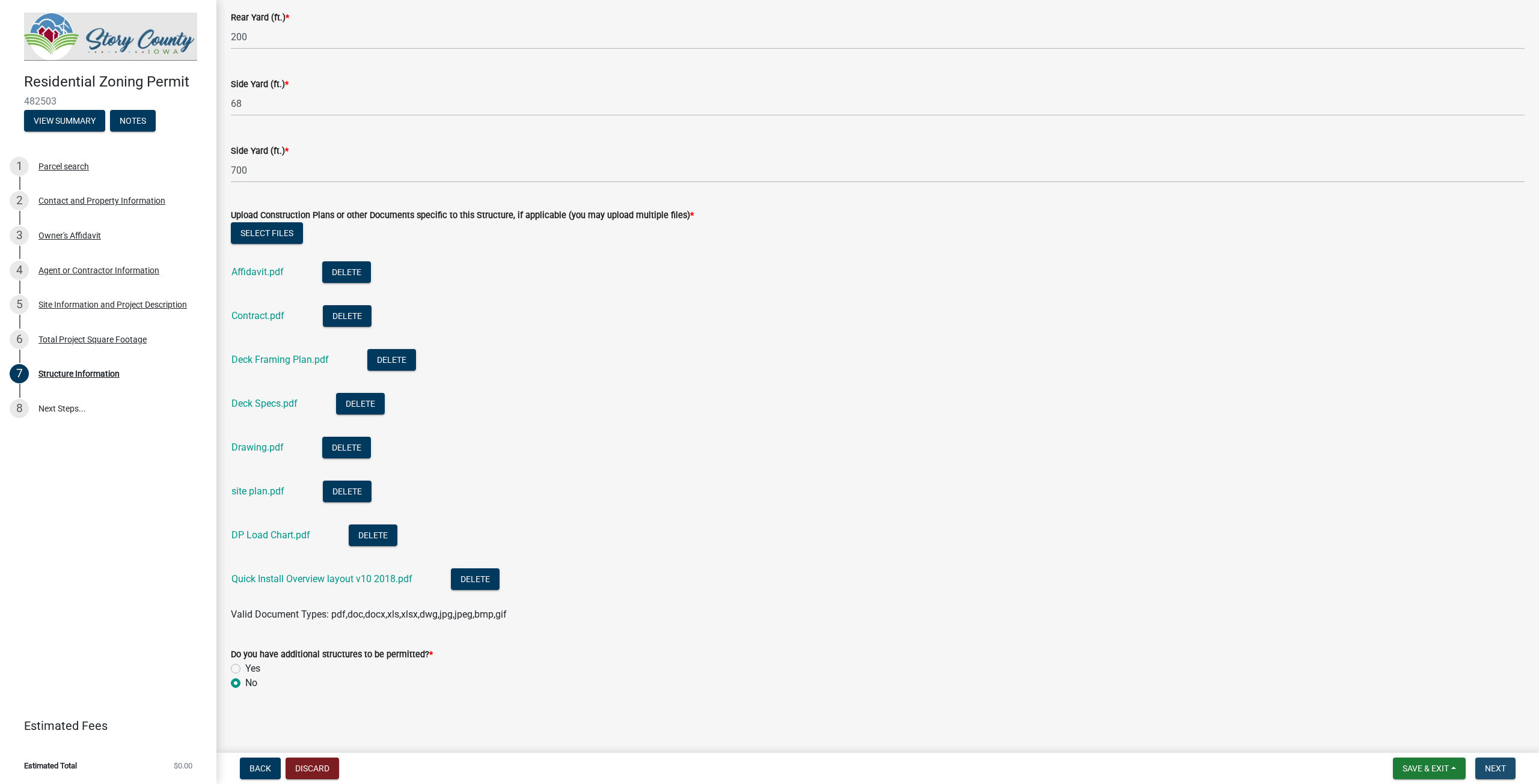
scroll to position [0, 0]
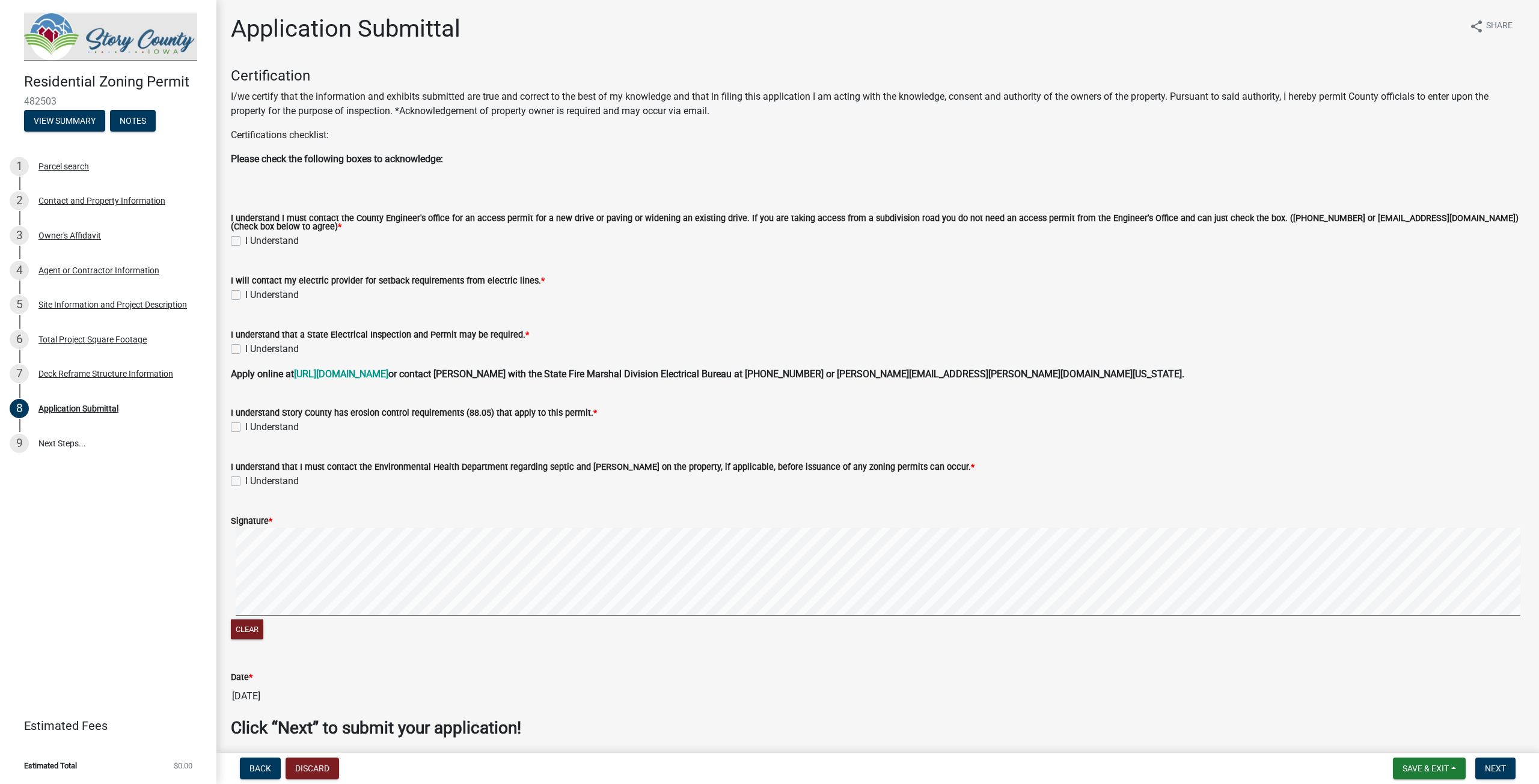
click at [245, 240] on label "I Understand" at bounding box center [272, 241] width 53 height 14
click at [245, 240] on input "I Understand" at bounding box center [249, 238] width 7 height 7
checkbox input "true"
click at [245, 296] on label "I Understand" at bounding box center [272, 294] width 53 height 14
click at [245, 296] on input "I Understand" at bounding box center [249, 291] width 7 height 7
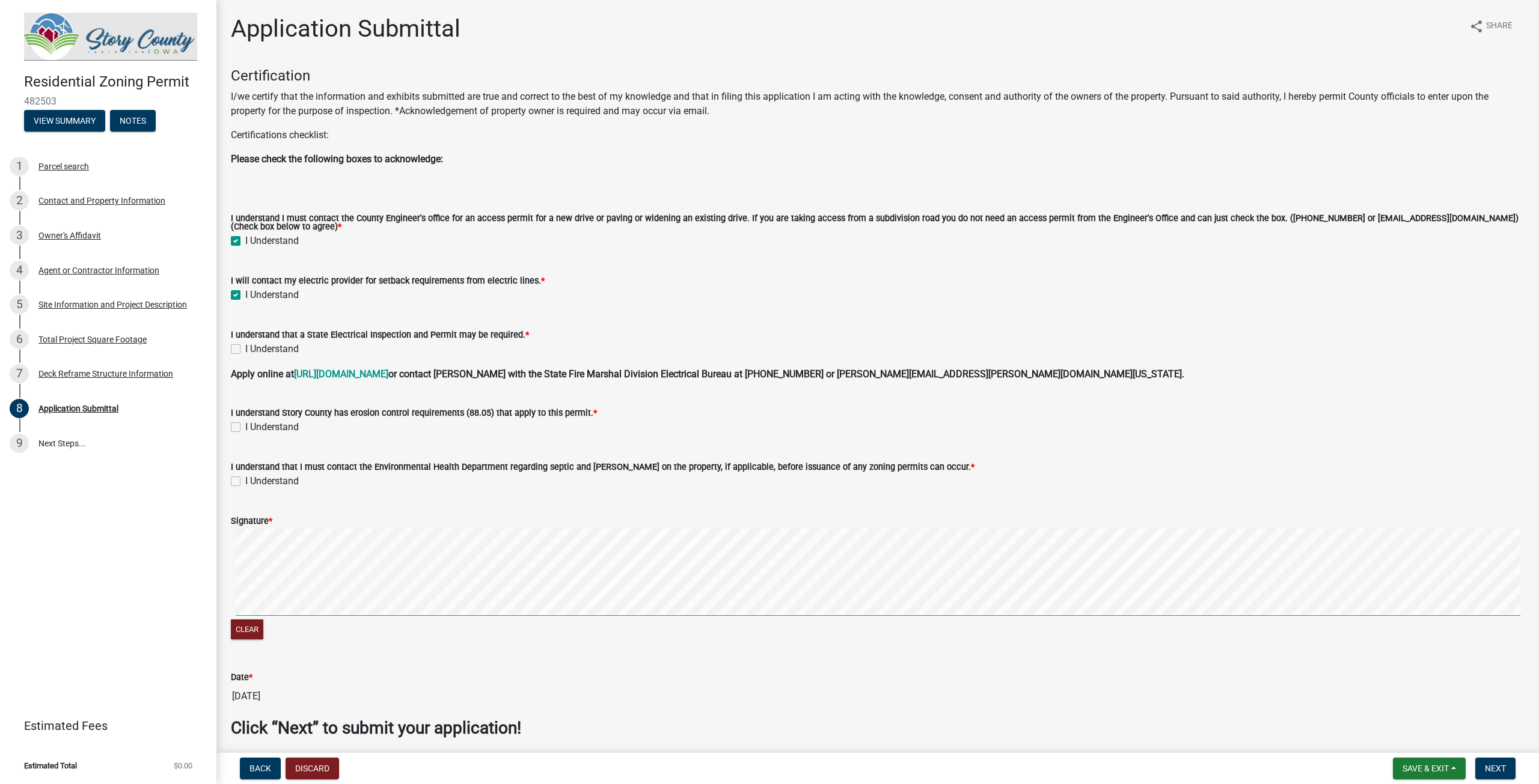
checkbox input "true"
click at [245, 349] on label "I Understand" at bounding box center [272, 348] width 53 height 14
click at [245, 349] on input "I Understand" at bounding box center [249, 346] width 7 height 7
checkbox input "true"
click at [245, 428] on label "I Understand" at bounding box center [272, 426] width 53 height 14
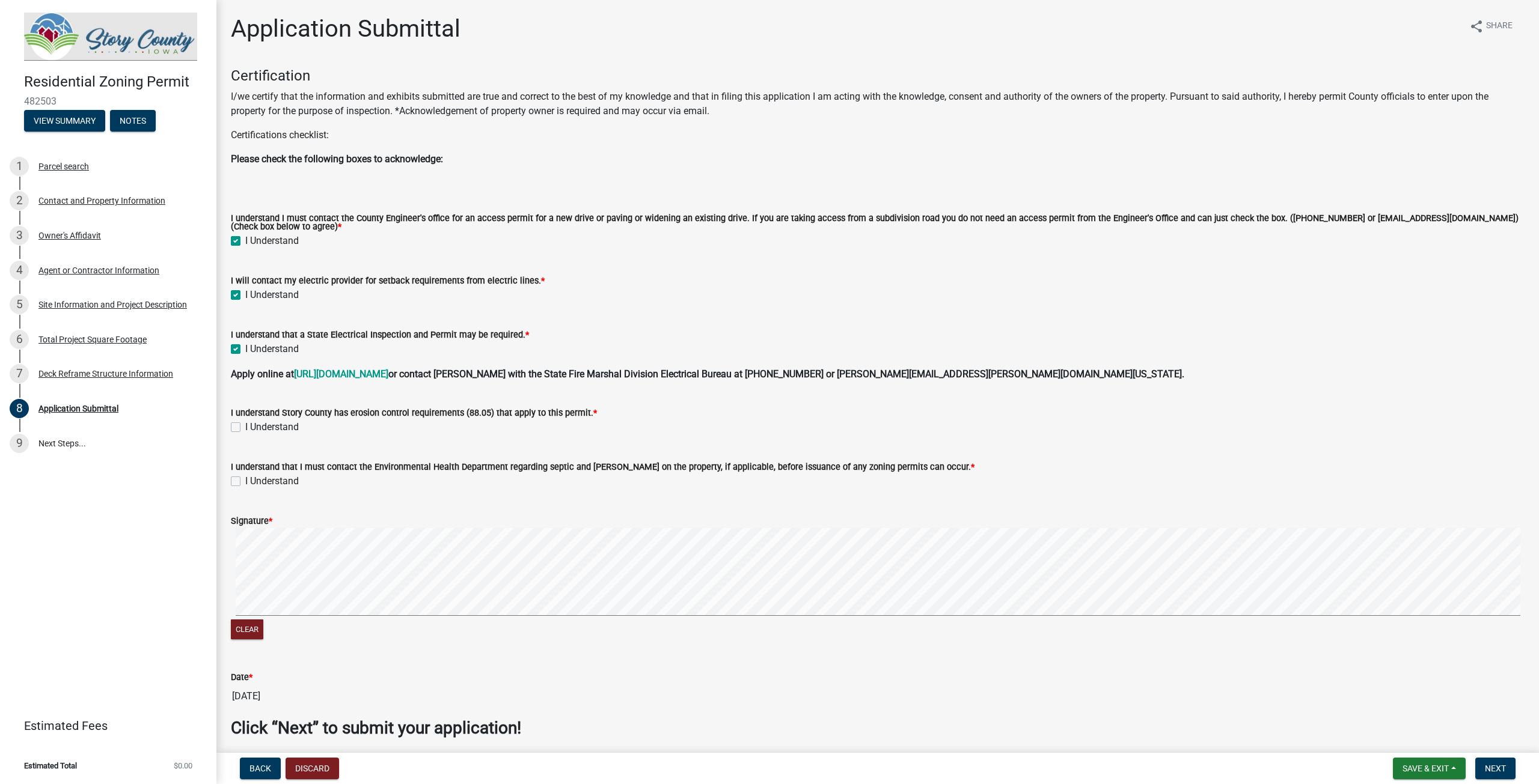
click at [245, 428] on input "I Understand" at bounding box center [249, 423] width 7 height 7
checkbox input "true"
click at [245, 484] on label "I Understand" at bounding box center [272, 481] width 53 height 14
click at [245, 482] on input "I Understand" at bounding box center [249, 478] width 7 height 7
checkbox input "true"
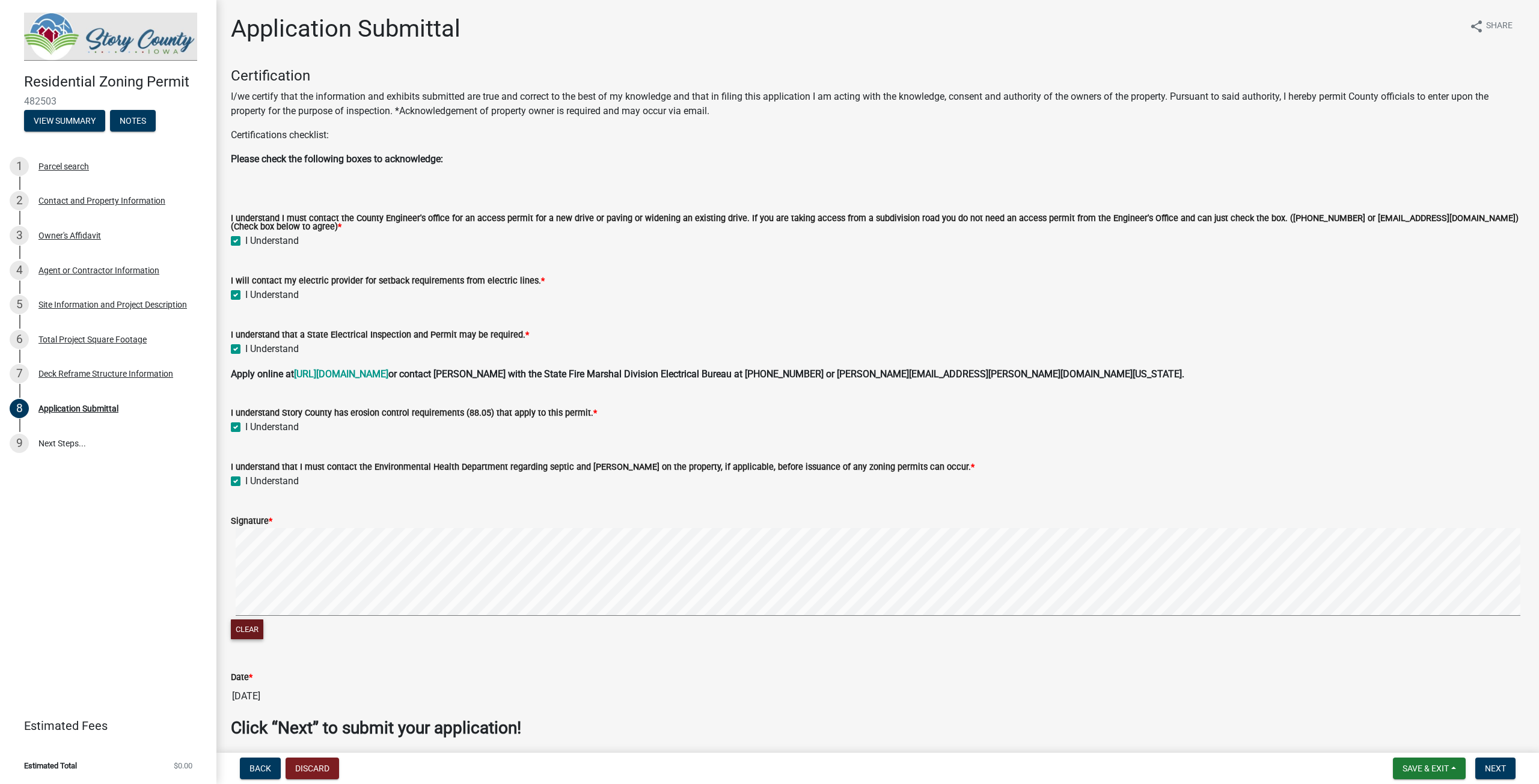
click at [245, 625] on button "Clear" at bounding box center [246, 629] width 33 height 20
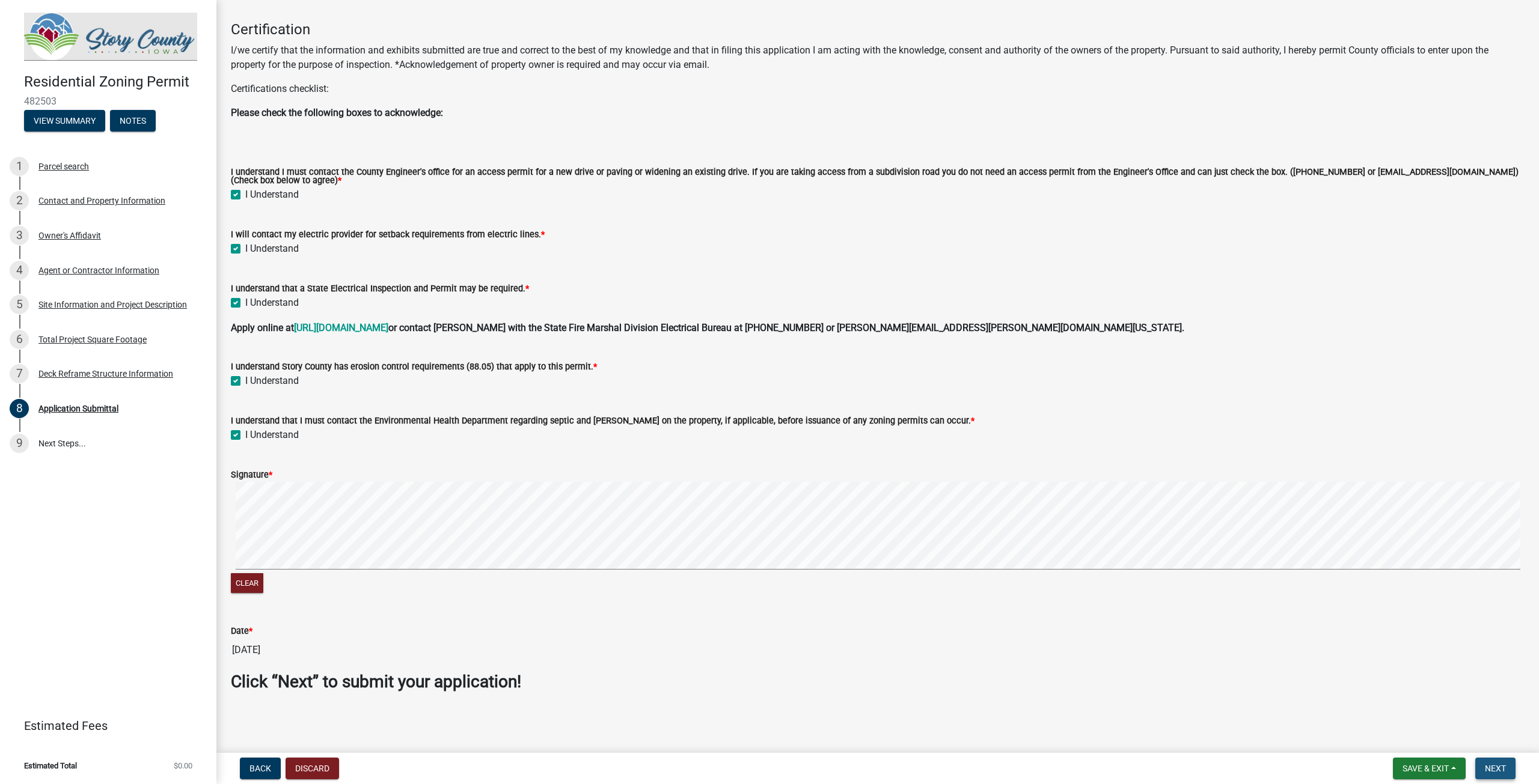
click at [1490, 764] on span "Next" at bounding box center [1495, 769] width 21 height 9
